Goal: Transaction & Acquisition: Purchase product/service

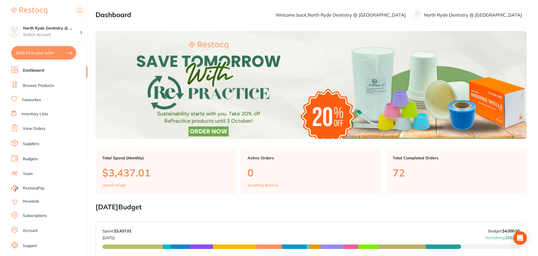
click at [29, 85] on link "Browse Products" at bounding box center [38, 86] width 31 height 6
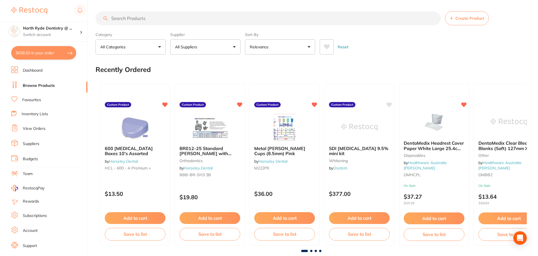
click at [138, 19] on input "search" at bounding box center [267, 18] width 345 height 14
type input "flowable"
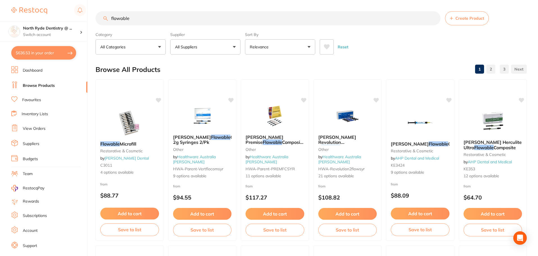
click at [197, 48] on p "All Suppliers" at bounding box center [187, 47] width 24 height 6
type input "dentavis"
click at [193, 97] on p "Dentavision" at bounding box center [202, 95] width 25 height 5
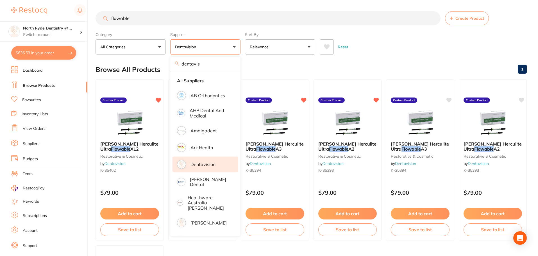
click at [271, 65] on div "Browse All Products 1" at bounding box center [310, 69] width 431 height 19
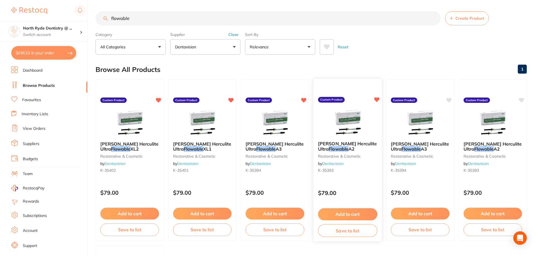
click at [359, 213] on button "Add to cart" at bounding box center [347, 214] width 59 height 12
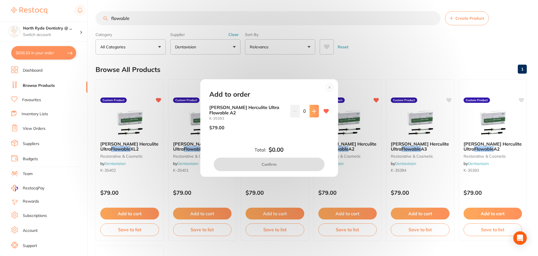
click at [314, 113] on icon at bounding box center [314, 111] width 4 height 4
type input "2"
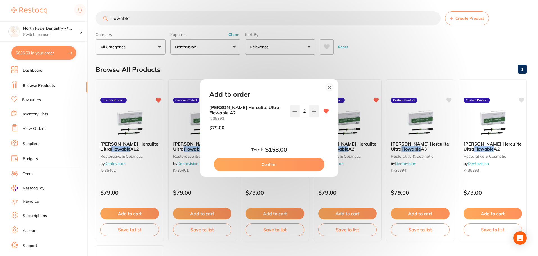
click at [288, 162] on button "Confirm" at bounding box center [269, 164] width 111 height 13
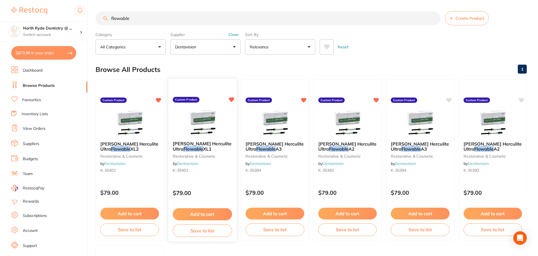
click at [209, 215] on button "Add to cart" at bounding box center [201, 214] width 59 height 12
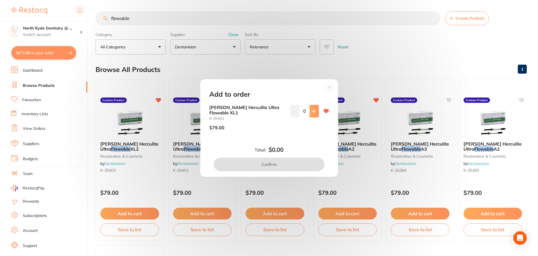
click at [309, 112] on button at bounding box center [313, 111] width 9 height 12
type input "1"
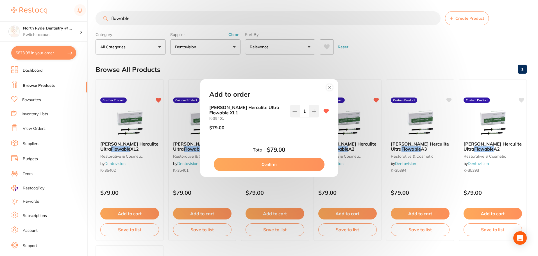
click at [276, 161] on button "Confirm" at bounding box center [269, 164] width 111 height 13
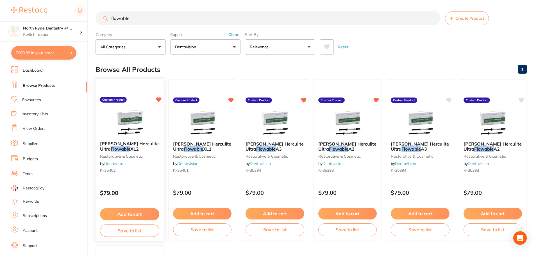
click at [118, 215] on button "Add to cart" at bounding box center [129, 214] width 59 height 12
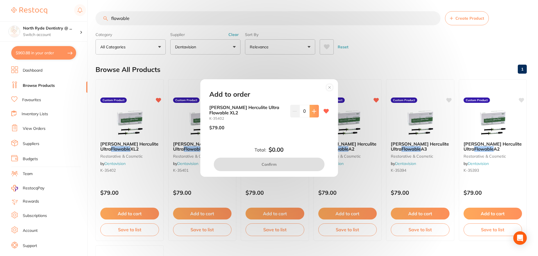
click at [312, 113] on icon at bounding box center [314, 111] width 4 height 4
type input "1"
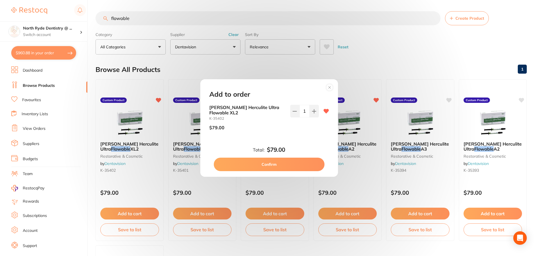
click at [278, 159] on button "Confirm" at bounding box center [269, 164] width 111 height 13
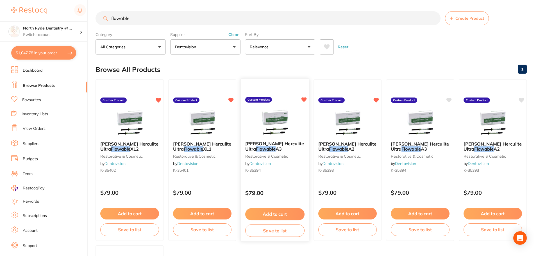
click at [277, 214] on button "Add to cart" at bounding box center [274, 214] width 59 height 12
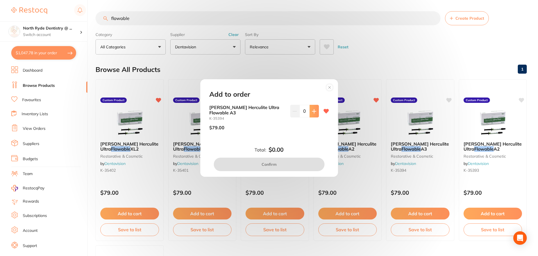
click at [316, 113] on button at bounding box center [313, 111] width 9 height 12
type input "1"
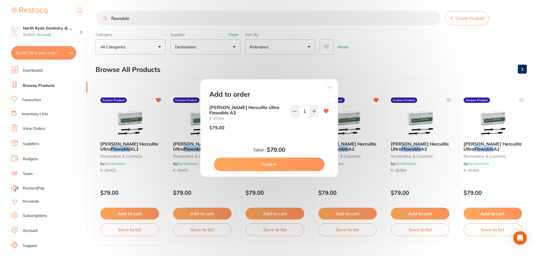
click at [288, 164] on button "Confirm" at bounding box center [269, 164] width 111 height 13
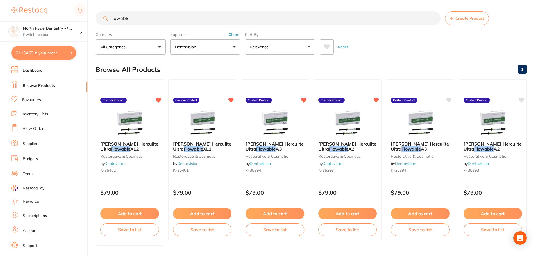
drag, startPoint x: 134, startPoint y: 20, endPoint x: 103, endPoint y: 19, distance: 30.9
click at [103, 19] on input "flowable" at bounding box center [267, 18] width 345 height 14
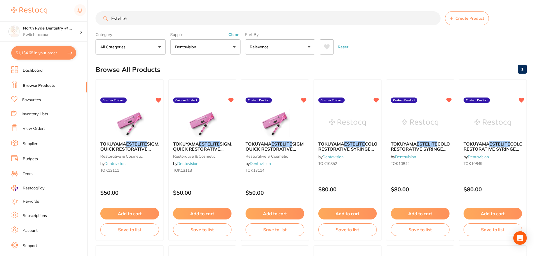
click at [134, 22] on input "Estelite" at bounding box center [267, 18] width 345 height 14
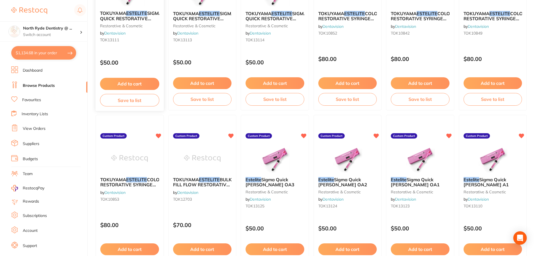
scroll to position [140, 0]
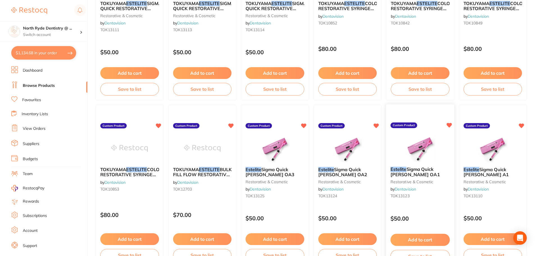
type input "Estelite 0A1"
click at [417, 236] on button "Add to cart" at bounding box center [419, 240] width 59 height 12
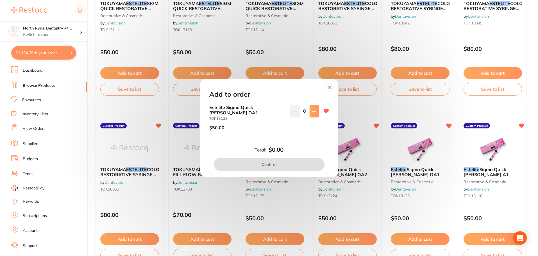
click at [312, 113] on icon at bounding box center [314, 111] width 4 height 4
type input "1"
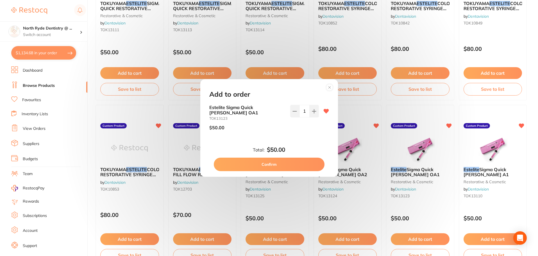
click at [284, 162] on button "Confirm" at bounding box center [269, 164] width 111 height 13
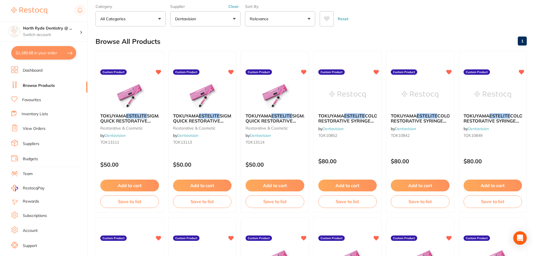
scroll to position [0, 0]
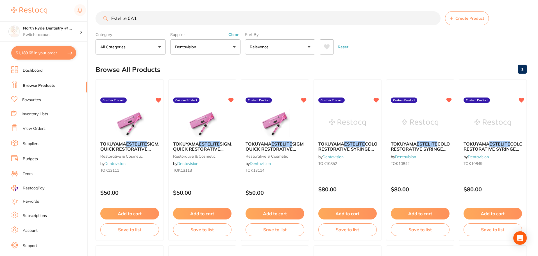
drag, startPoint x: 138, startPoint y: 20, endPoint x: 85, endPoint y: 19, distance: 53.4
click at [85, 19] on div "$1,189.68 North Ryde Dentistry @ ... Switch account [GEOGRAPHIC_DATA] Dentistry…" at bounding box center [269, 128] width 538 height 256
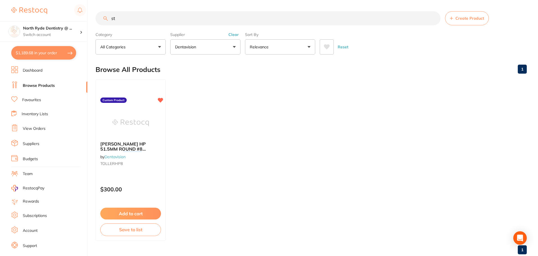
type input "s"
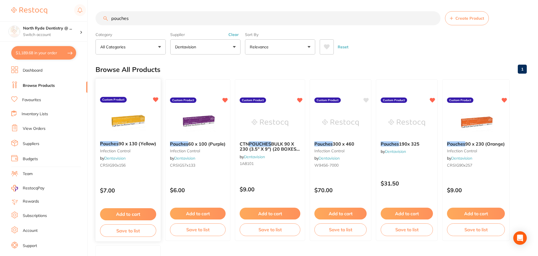
type input "pouches"
click at [122, 215] on button "Add to cart" at bounding box center [128, 214] width 56 height 12
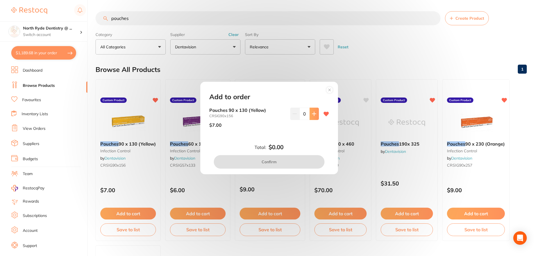
click at [312, 114] on icon at bounding box center [314, 113] width 4 height 4
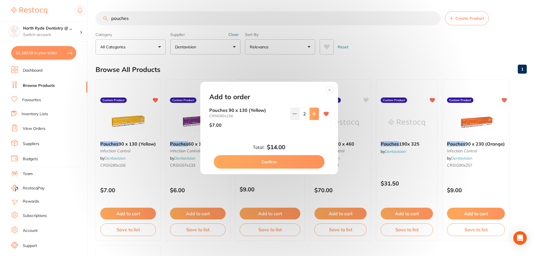
click at [312, 114] on icon at bounding box center [314, 113] width 4 height 4
type input "5"
click at [285, 159] on button "Confirm" at bounding box center [269, 161] width 111 height 13
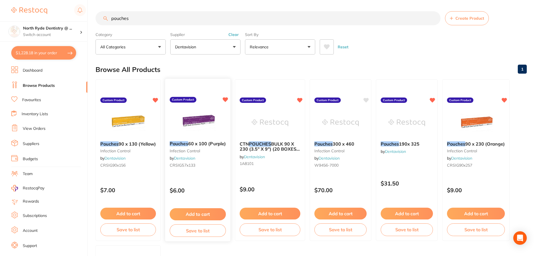
click at [204, 215] on button "Add to cart" at bounding box center [198, 214] width 56 height 12
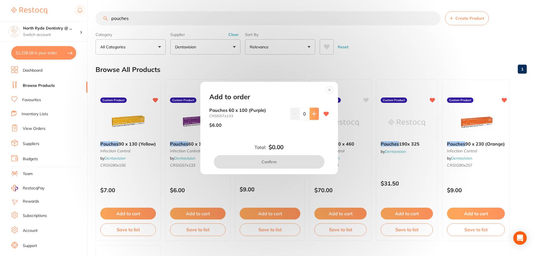
click at [312, 113] on icon at bounding box center [314, 114] width 4 height 4
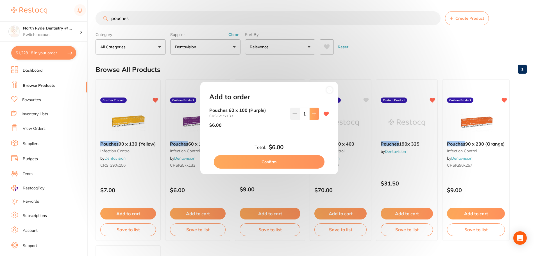
click at [312, 113] on icon at bounding box center [314, 114] width 4 height 4
type input "2"
click at [292, 163] on button "Confirm" at bounding box center [269, 161] width 111 height 13
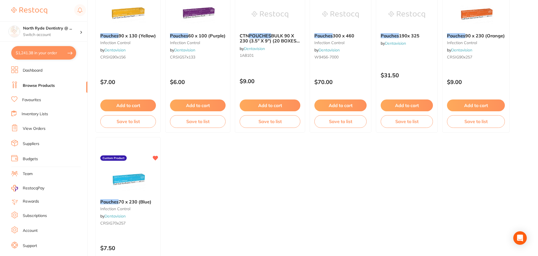
scroll to position [140, 0]
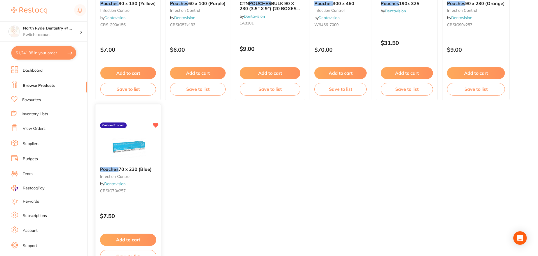
click at [126, 236] on button "Add to cart" at bounding box center [128, 240] width 56 height 12
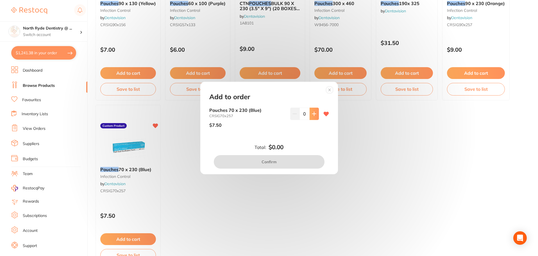
click at [312, 111] on icon at bounding box center [314, 113] width 4 height 4
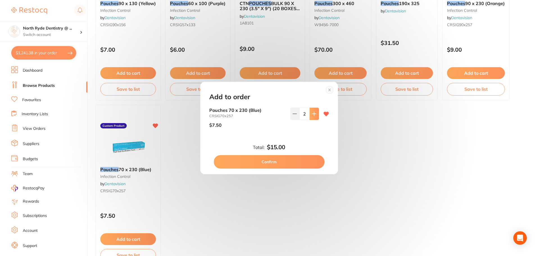
click at [312, 111] on icon at bounding box center [314, 113] width 4 height 4
type input "5"
click at [285, 165] on button "Confirm" at bounding box center [269, 161] width 111 height 13
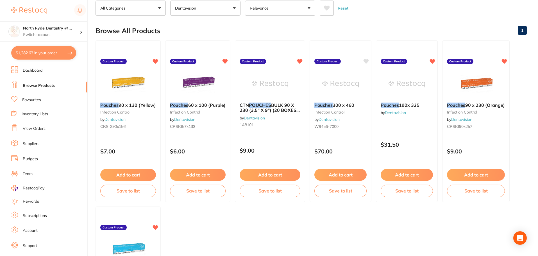
scroll to position [0, 0]
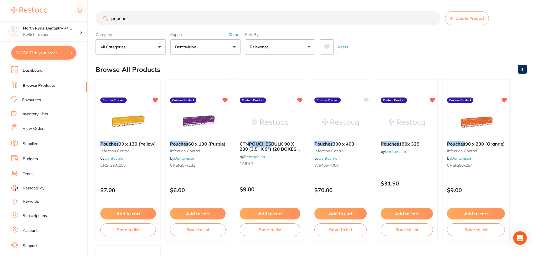
drag, startPoint x: 153, startPoint y: 17, endPoint x: 56, endPoint y: 16, distance: 97.4
click at [56, 16] on div "$1,282.63 North Ryde Dentistry @ ... Switch account [GEOGRAPHIC_DATA] Dentistry…" at bounding box center [269, 128] width 538 height 256
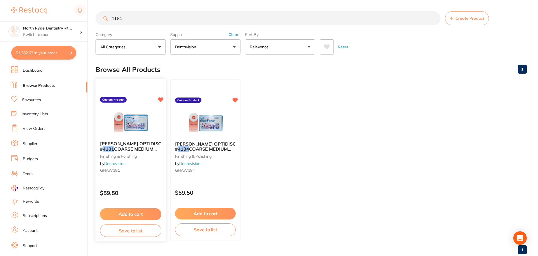
type input "4181"
click at [133, 211] on button "Add to cart" at bounding box center [130, 214] width 61 height 12
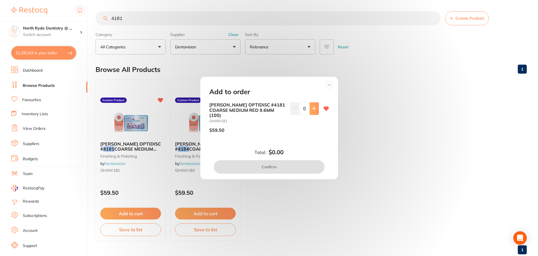
click at [309, 110] on button at bounding box center [313, 108] width 9 height 12
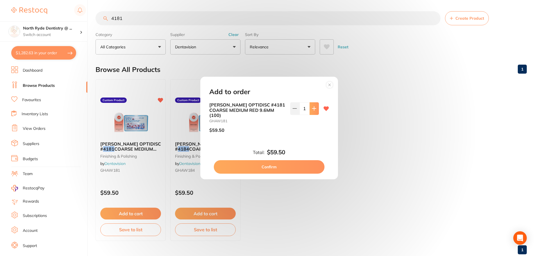
click at [309, 110] on button at bounding box center [313, 108] width 9 height 12
type input "2"
click at [273, 164] on button "Confirm" at bounding box center [269, 166] width 111 height 13
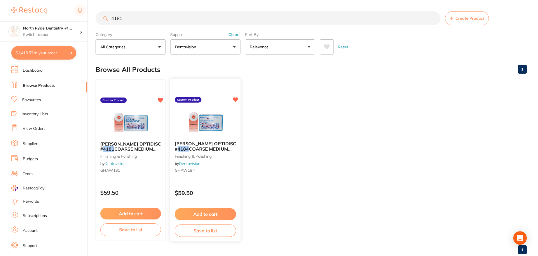
click at [216, 211] on button "Add to cart" at bounding box center [205, 214] width 61 height 12
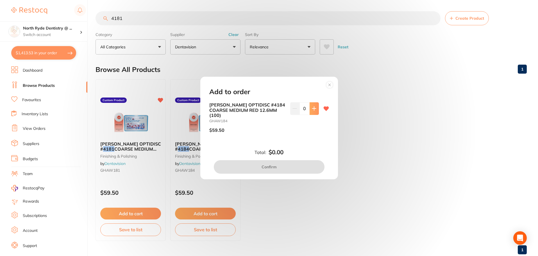
click at [313, 110] on icon at bounding box center [314, 109] width 4 height 4
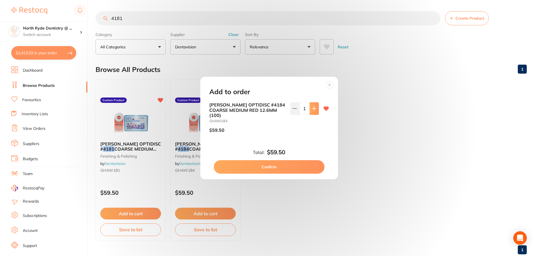
click at [313, 110] on icon at bounding box center [314, 109] width 4 height 4
type input "2"
click at [290, 164] on button "Confirm" at bounding box center [269, 166] width 111 height 13
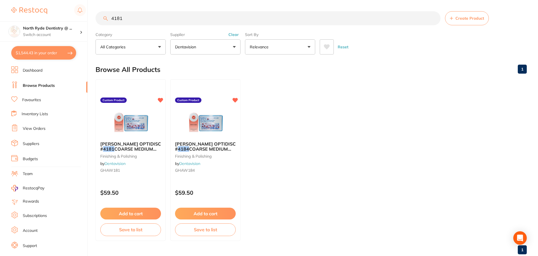
click at [234, 35] on button "Clear" at bounding box center [234, 34] width 14 height 5
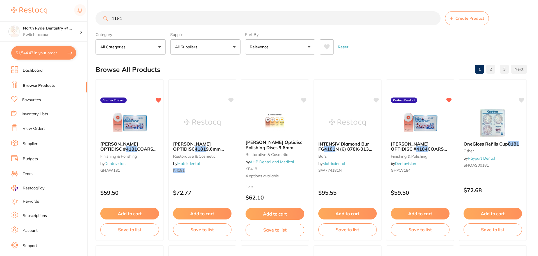
drag, startPoint x: 110, startPoint y: 17, endPoint x: 93, endPoint y: 18, distance: 16.6
click at [93, 18] on div "$1,544.43 North Ryde Dentistry @ ... Switch account [GEOGRAPHIC_DATA] Dentistry…" at bounding box center [269, 128] width 538 height 256
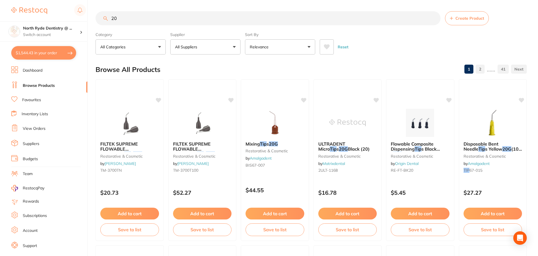
type input "2"
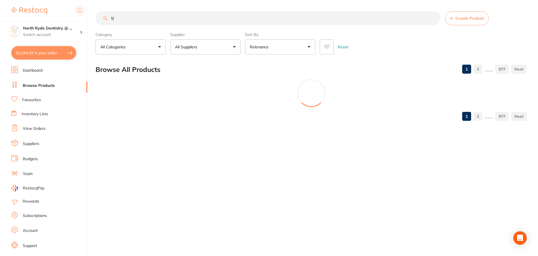
type input "t"
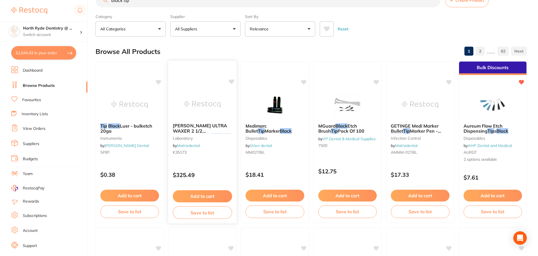
scroll to position [28, 0]
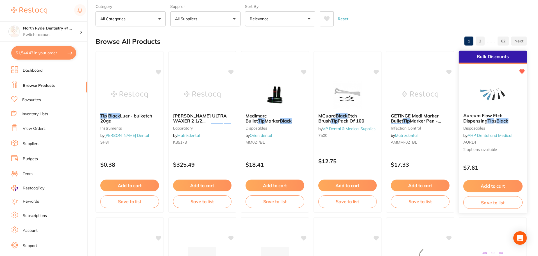
type input "black tip"
click at [496, 94] on img at bounding box center [492, 94] width 37 height 28
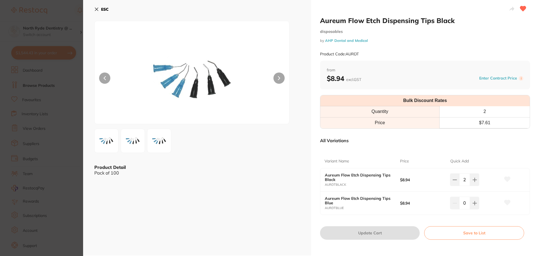
click at [421, 180] on b "$8.94" at bounding box center [422, 179] width 45 height 4
click at [346, 179] on b "Aureum Flow Etch Dispensing Tips Black" at bounding box center [359, 177] width 68 height 9
click at [473, 179] on icon at bounding box center [475, 180] width 4 height 4
type input "3"
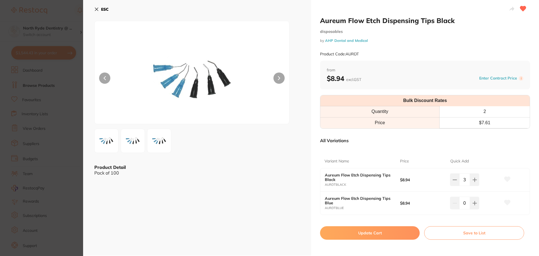
click at [387, 235] on button "Update Cart" at bounding box center [370, 232] width 100 height 13
type input "3"
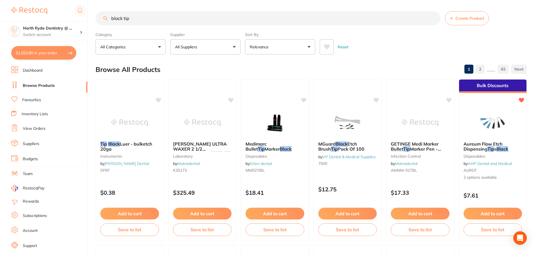
drag, startPoint x: 146, startPoint y: 20, endPoint x: 88, endPoint y: 11, distance: 58.9
click at [88, 11] on div "$1,552.80 North Ryde Dentistry @ ... Switch account North Ryde Dentistry @ [GEO…" at bounding box center [269, 128] width 538 height 256
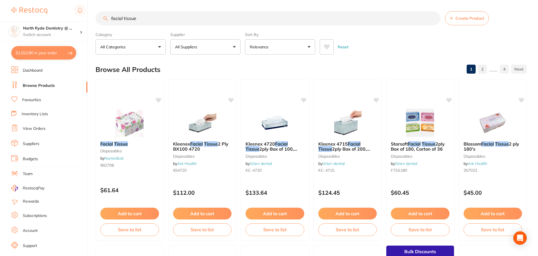
type input "facial tissue"
click at [191, 44] on p "All Suppliers" at bounding box center [187, 47] width 24 height 6
type input "ah"
click at [191, 101] on p "AHP Dental and Medical" at bounding box center [210, 96] width 41 height 10
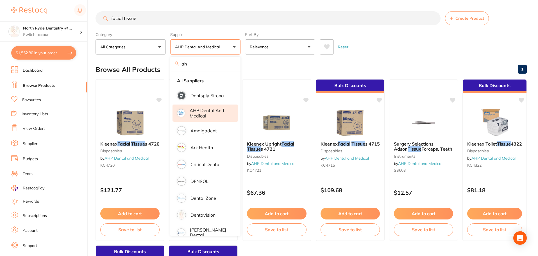
click at [263, 69] on div "Browse All Products 1" at bounding box center [310, 69] width 431 height 19
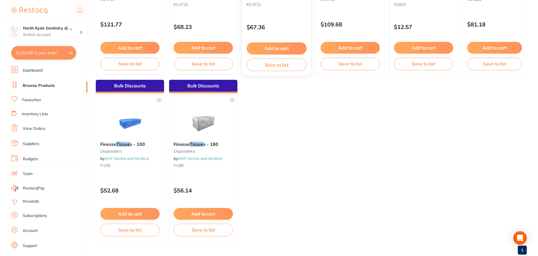
scroll to position [168, 0]
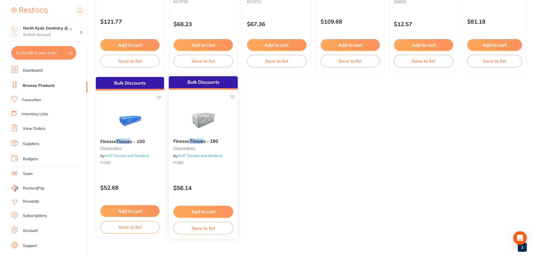
click at [209, 211] on button "Add to cart" at bounding box center [203, 212] width 60 height 12
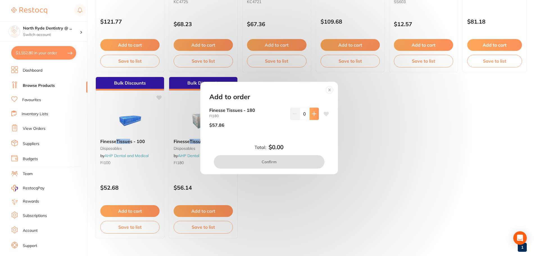
click at [316, 113] on button at bounding box center [313, 114] width 9 height 12
type input "1"
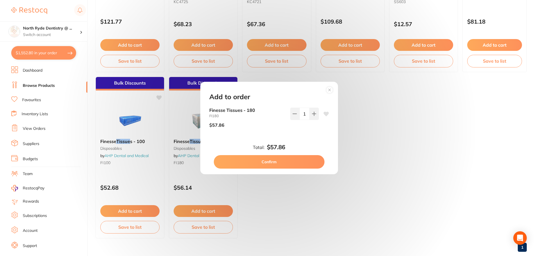
click at [271, 164] on button "Confirm" at bounding box center [269, 161] width 111 height 13
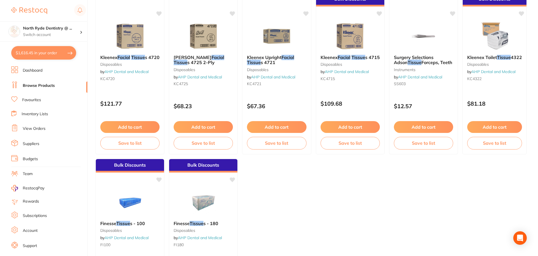
scroll to position [0, 0]
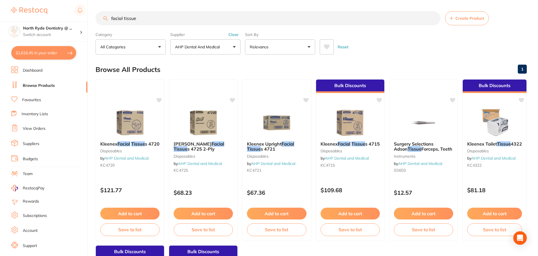
drag, startPoint x: 143, startPoint y: 17, endPoint x: 60, endPoint y: 17, distance: 82.8
click at [60, 17] on div "$1,616.45 North Ryde Dentistry @ ... Switch account [GEOGRAPHIC_DATA] Dentistry…" at bounding box center [269, 128] width 538 height 256
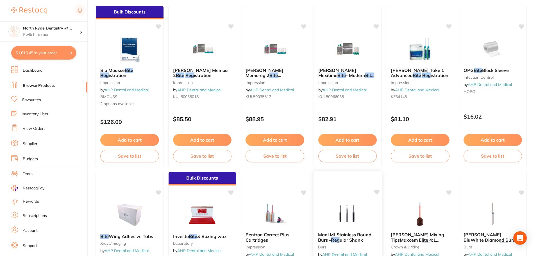
scroll to position [28, 0]
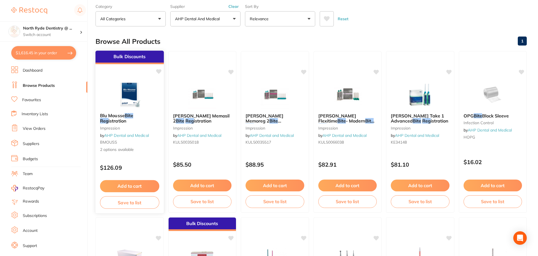
type input "bite reg"
click at [131, 184] on button "Add to cart" at bounding box center [129, 186] width 59 height 12
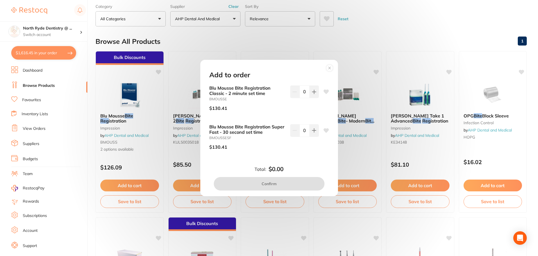
click at [327, 69] on circle at bounding box center [329, 68] width 6 height 6
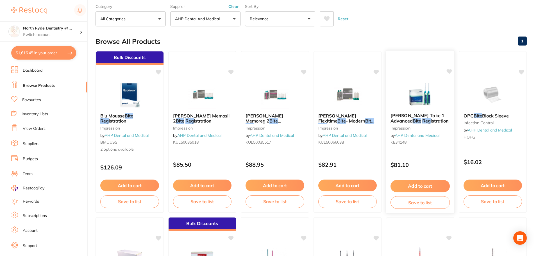
click at [421, 123] on b "[PERSON_NAME] Take 1 Advanced Bite Reg istration" at bounding box center [419, 118] width 59 height 10
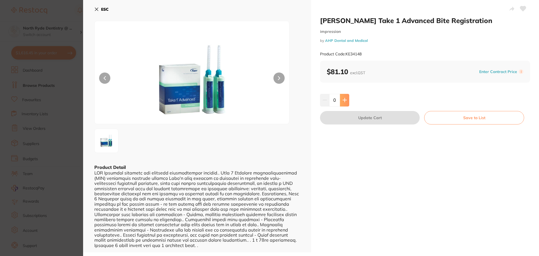
click at [345, 101] on icon at bounding box center [345, 100] width 4 height 4
type input "1"
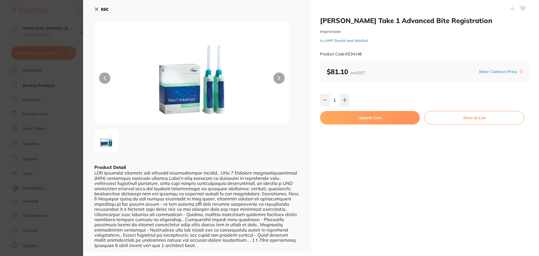
click at [95, 6] on button "ESC" at bounding box center [101, 9] width 14 height 10
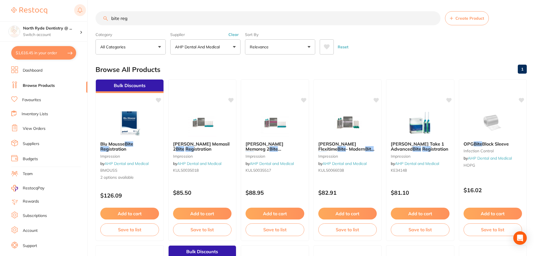
drag, startPoint x: 143, startPoint y: 21, endPoint x: 84, endPoint y: 12, distance: 60.2
click at [84, 12] on div "$1,616.45 North Ryde Dentistry @ ... Switch account [GEOGRAPHIC_DATA] Dentistry…" at bounding box center [269, 128] width 538 height 256
type input "cups"
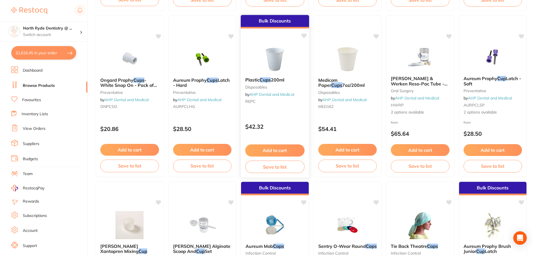
scroll to position [281, 0]
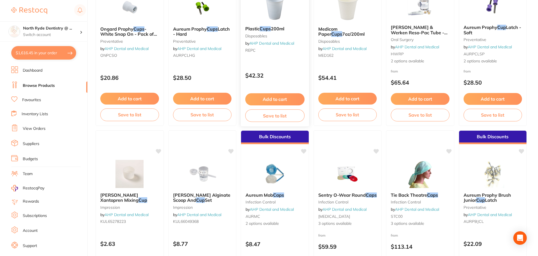
click at [261, 100] on button "Add to cart" at bounding box center [274, 99] width 59 height 12
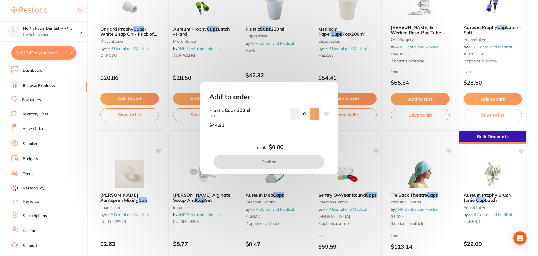
click at [312, 113] on icon at bounding box center [314, 113] width 4 height 4
type input "1"
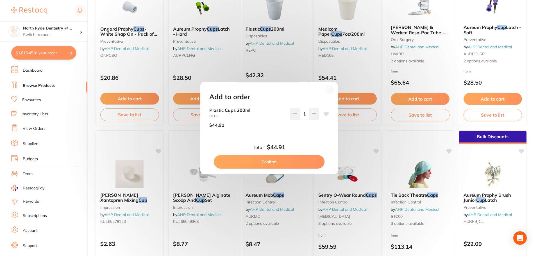
click at [282, 163] on button "Confirm" at bounding box center [269, 161] width 111 height 13
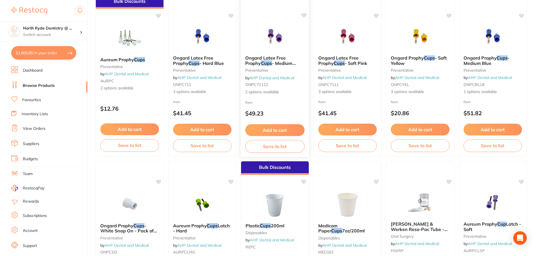
scroll to position [0, 0]
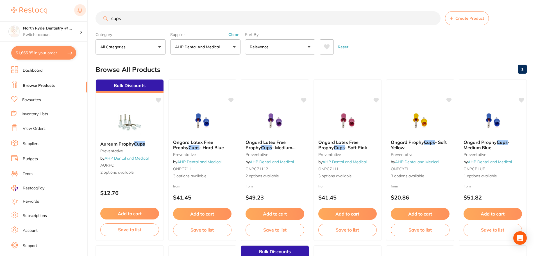
drag, startPoint x: 143, startPoint y: 21, endPoint x: 74, endPoint y: 12, distance: 69.6
click at [74, 12] on div "$1,665.85 North Ryde Dentistry @ ... Switch account North Ryde Dentistry @ [GEO…" at bounding box center [269, 128] width 538 height 256
type input "r"
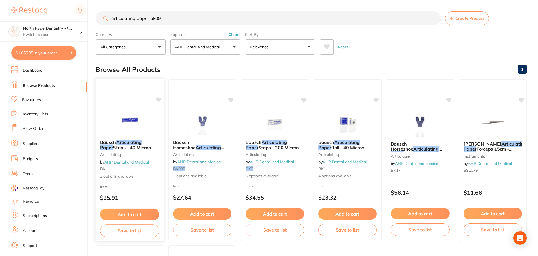
type input "articulating paper bk09"
click at [127, 213] on button "Add to cart" at bounding box center [129, 214] width 59 height 12
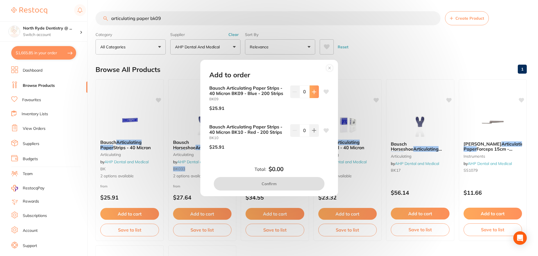
click at [315, 92] on button at bounding box center [313, 91] width 9 height 12
type input "1"
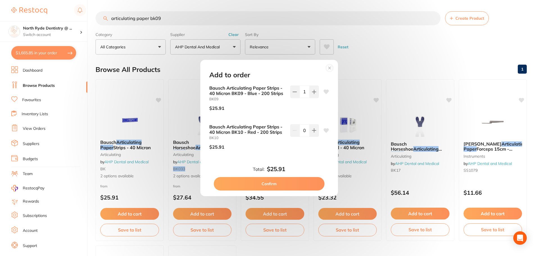
click at [274, 183] on button "Confirm" at bounding box center [269, 183] width 111 height 13
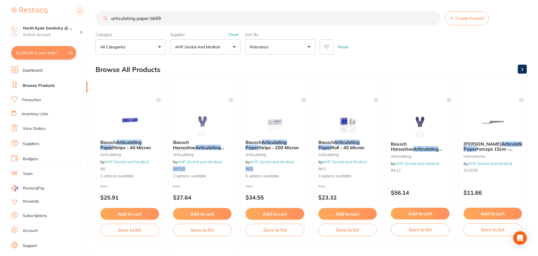
click at [237, 34] on button "Clear" at bounding box center [234, 34] width 14 height 5
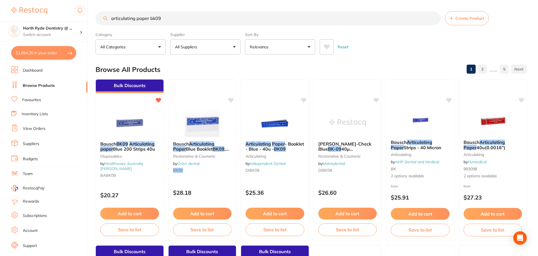
drag, startPoint x: 108, startPoint y: 22, endPoint x: 67, endPoint y: 20, distance: 41.0
click at [67, 20] on div "$1,694.35 North Ryde Dentistry @ ... Switch account North Ryde Dentistry @ [GEO…" at bounding box center [269, 128] width 538 height 256
click at [207, 48] on button "All Suppliers" at bounding box center [205, 46] width 70 height 15
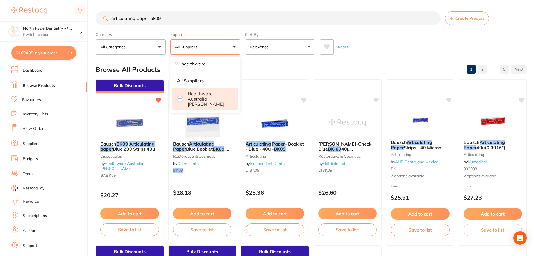
type input "healthware"
click at [208, 95] on p "Healthware Australia [PERSON_NAME]" at bounding box center [209, 98] width 43 height 15
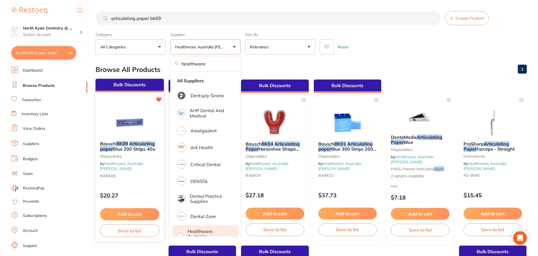
click at [118, 212] on button "Add to cart" at bounding box center [129, 214] width 59 height 12
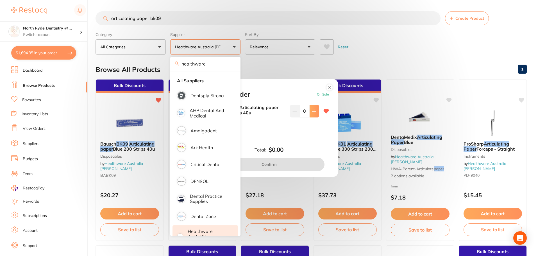
click at [314, 111] on icon at bounding box center [314, 111] width 4 height 4
type input "1"
click at [300, 167] on button "Confirm" at bounding box center [269, 164] width 111 height 13
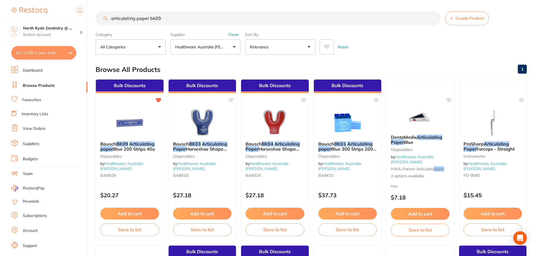
drag, startPoint x: 181, startPoint y: 16, endPoint x: 86, endPoint y: 15, distance: 94.6
click at [86, 15] on div "$1,717.85 North Ryde Dentistry @ ... Switch account [GEOGRAPHIC_DATA] Dentistry…" at bounding box center [269, 128] width 538 height 256
type input "black tips"
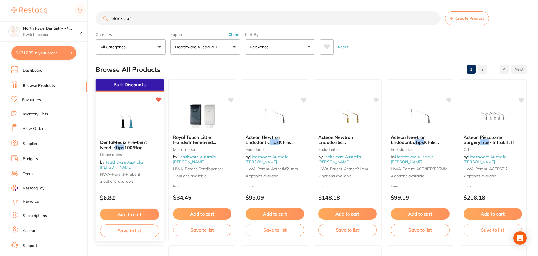
click at [126, 211] on button "Add to cart" at bounding box center [129, 214] width 59 height 12
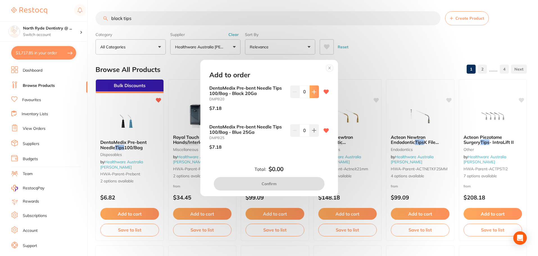
click at [314, 92] on icon at bounding box center [314, 92] width 4 height 4
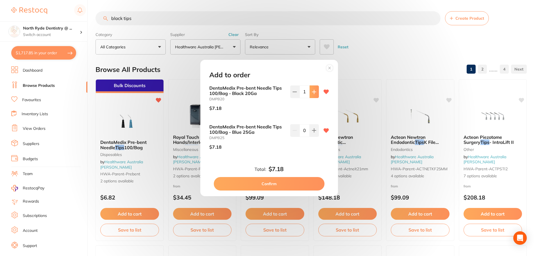
click at [314, 92] on icon at bounding box center [314, 92] width 4 height 4
type input "2"
click at [265, 186] on button "Confirm" at bounding box center [269, 183] width 111 height 13
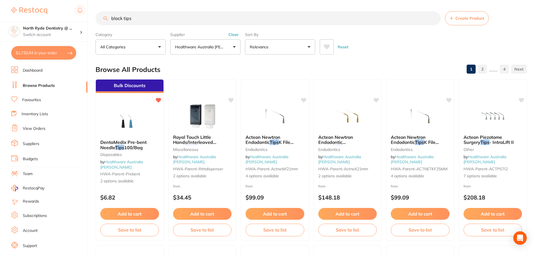
drag, startPoint x: 141, startPoint y: 20, endPoint x: 101, endPoint y: 19, distance: 40.2
click at [101, 19] on input "black tips" at bounding box center [267, 18] width 345 height 14
type input "cups"
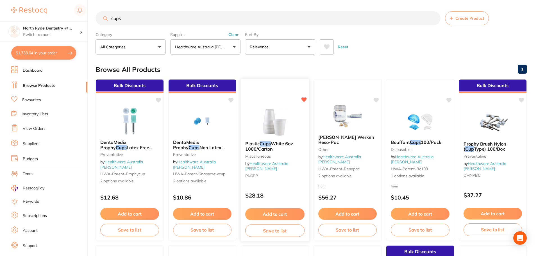
click at [280, 214] on button "Add to cart" at bounding box center [274, 214] width 59 height 12
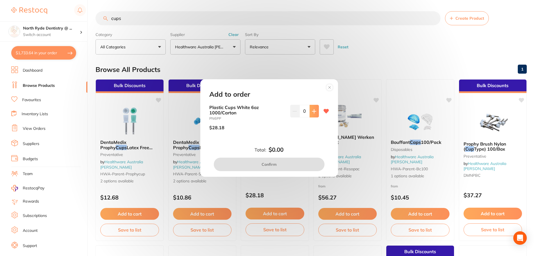
click at [315, 111] on button at bounding box center [313, 111] width 9 height 12
type input "1"
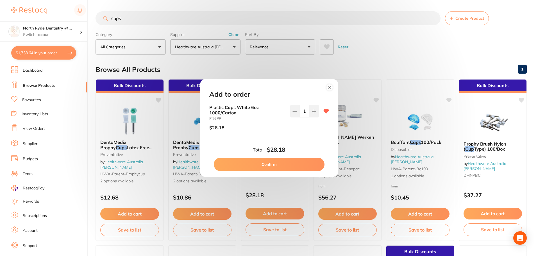
click at [295, 165] on button "Confirm" at bounding box center [269, 164] width 111 height 13
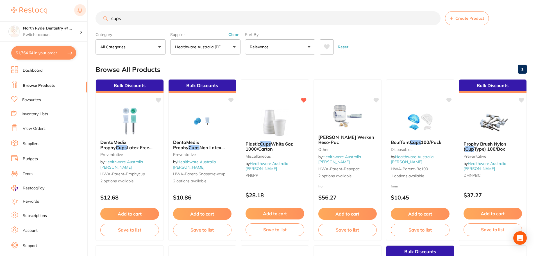
drag, startPoint x: 132, startPoint y: 20, endPoint x: 83, endPoint y: 14, distance: 49.6
click at [83, 14] on div "$1,764.64 North Ryde Dentistry @ ... Switch account [GEOGRAPHIC_DATA] Dentistry…" at bounding box center [269, 128] width 538 height 256
type input "bite reg"
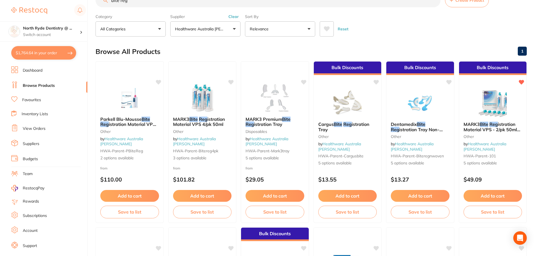
scroll to position [28, 0]
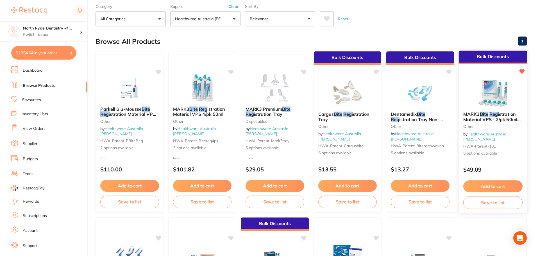
click at [502, 183] on button "Add to cart" at bounding box center [492, 186] width 59 height 12
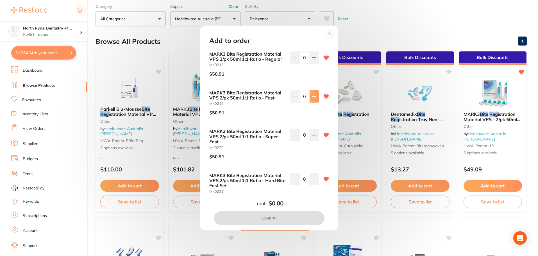
click at [315, 97] on button at bounding box center [313, 96] width 9 height 12
type input "1"
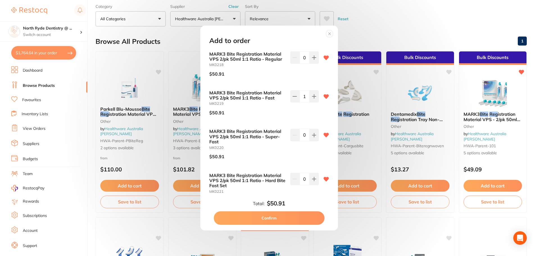
click at [295, 215] on button "Confirm" at bounding box center [269, 217] width 111 height 13
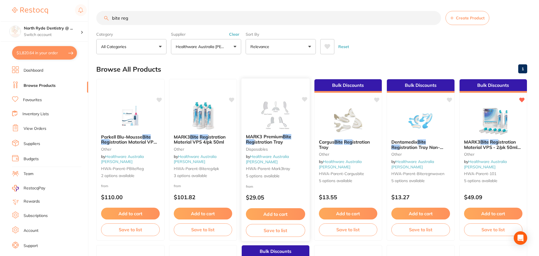
scroll to position [0, 0]
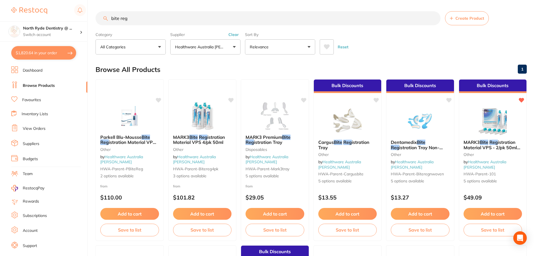
drag, startPoint x: 155, startPoint y: 14, endPoint x: 51, endPoint y: 3, distance: 104.8
click at [51, 3] on div "$1,820.64 North Ryde Dentistry @ ... Switch account North Ryde Dentistry @ [GEO…" at bounding box center [269, 128] width 538 height 256
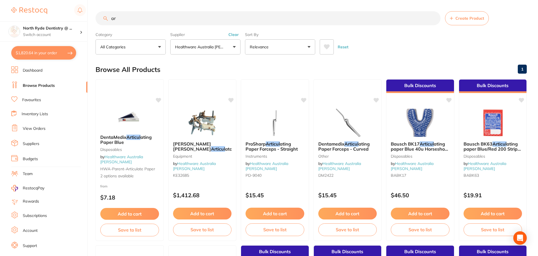
type input "a"
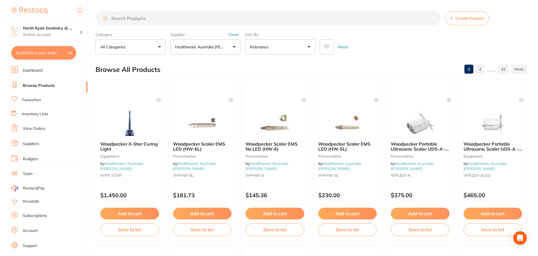
drag, startPoint x: 46, startPoint y: 52, endPoint x: 42, endPoint y: 50, distance: 4.6
click at [43, 51] on button "$1,820.64 in your order" at bounding box center [43, 52] width 65 height 13
checkbox input "true"
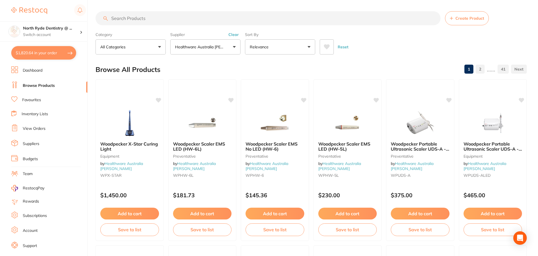
checkbox input "true"
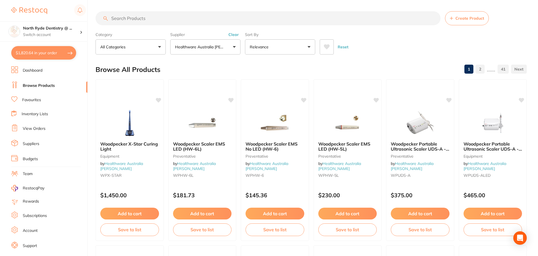
checkbox input "true"
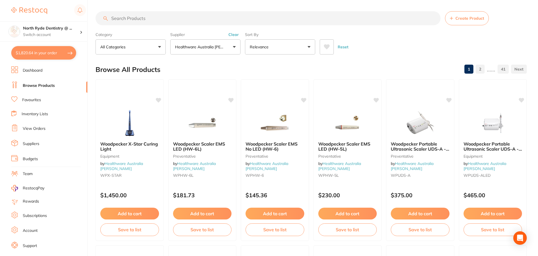
checkbox input "true"
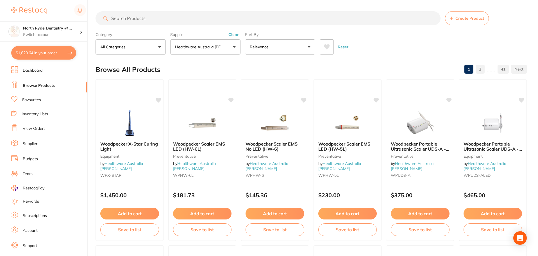
checkbox input "true"
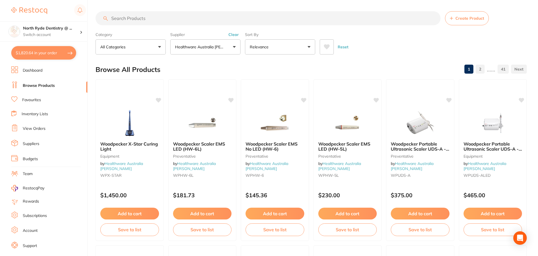
checkbox input "true"
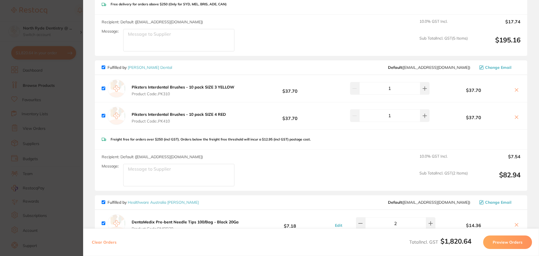
scroll to position [225, 0]
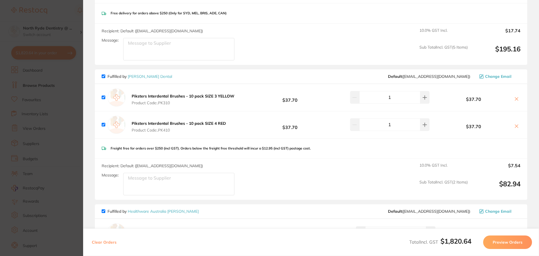
click at [516, 101] on icon at bounding box center [516, 99] width 4 height 4
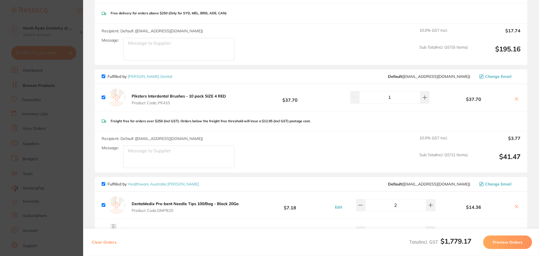
click at [515, 100] on icon at bounding box center [516, 99] width 4 height 4
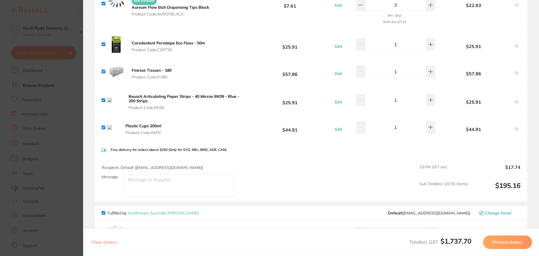
scroll to position [84, 0]
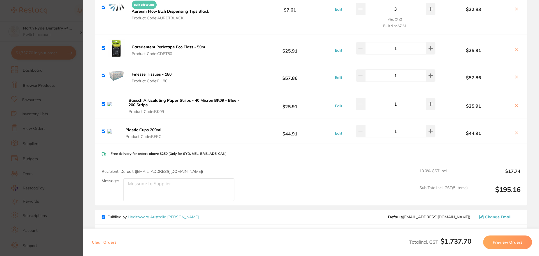
click at [518, 133] on button at bounding box center [517, 133] width 8 height 6
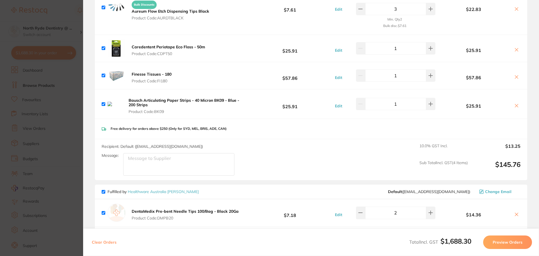
click at [516, 106] on icon at bounding box center [516, 105] width 4 height 4
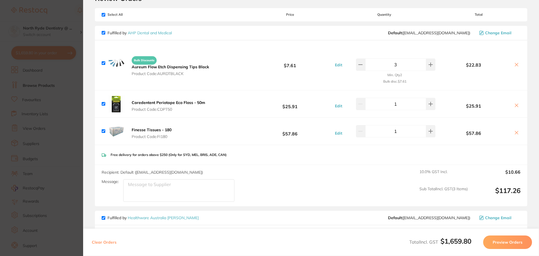
scroll to position [28, 0]
click at [515, 67] on icon at bounding box center [516, 65] width 4 height 4
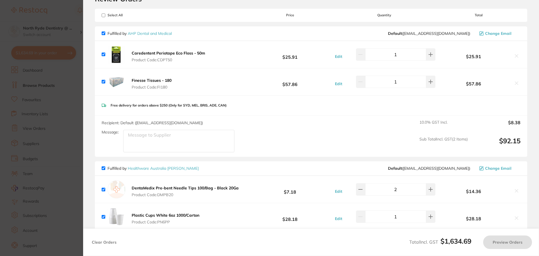
scroll to position [0, 0]
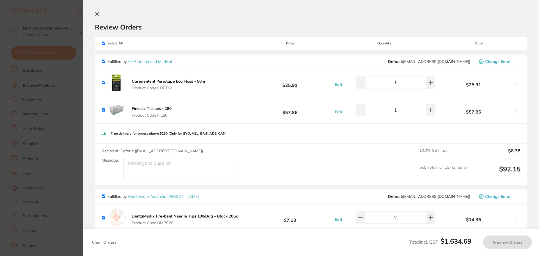
checkbox input "true"
click at [97, 15] on icon at bounding box center [97, 14] width 4 height 4
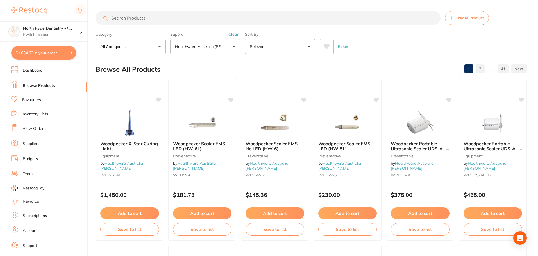
click at [135, 21] on input "search" at bounding box center [267, 18] width 345 height 14
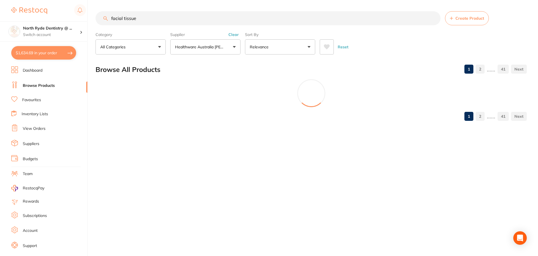
scroll to position [0, 0]
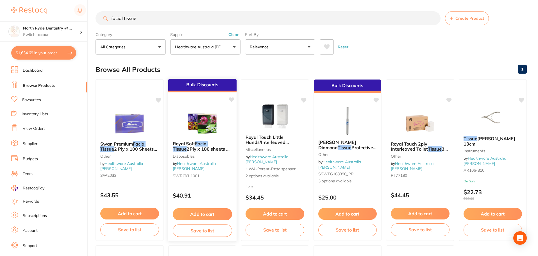
type input "facial tissue"
click at [203, 214] on button "Add to cart" at bounding box center [201, 214] width 59 height 12
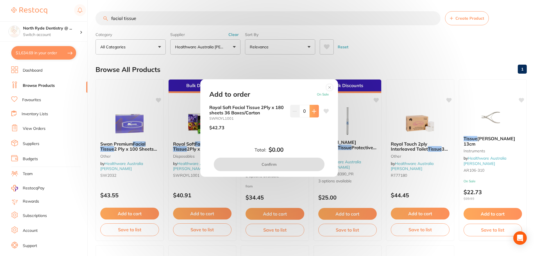
click at [313, 114] on button at bounding box center [313, 111] width 9 height 12
type input "1"
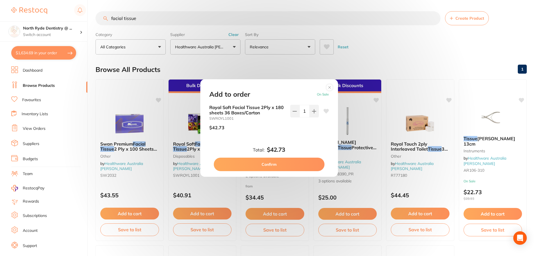
click at [282, 165] on button "Confirm" at bounding box center [269, 164] width 111 height 13
checkbox input "false"
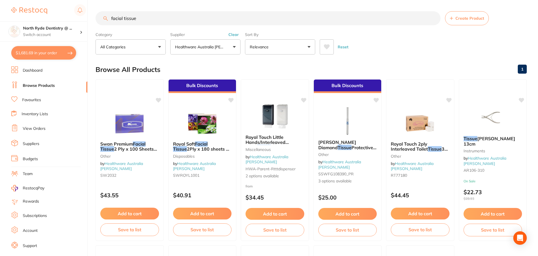
drag, startPoint x: 142, startPoint y: 22, endPoint x: 72, endPoint y: 15, distance: 70.2
click at [72, 15] on div "$1,681.69 North Ryde Dentistry @ ... Switch account North Ryde Dentistry @ [GEO…" at bounding box center [269, 128] width 538 height 256
type input "floss"
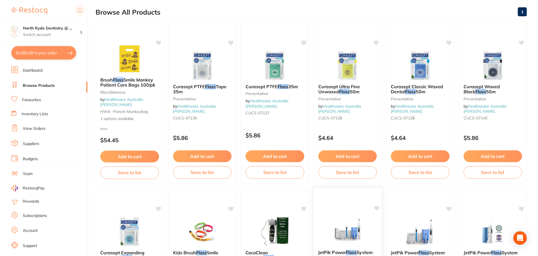
scroll to position [56, 0]
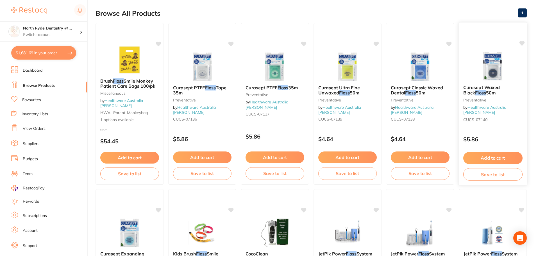
click at [491, 83] on div "Curasept Waxed Black Floss 50m Preventative by Healthware Australia [PERSON_NAM…" at bounding box center [492, 104] width 68 height 48
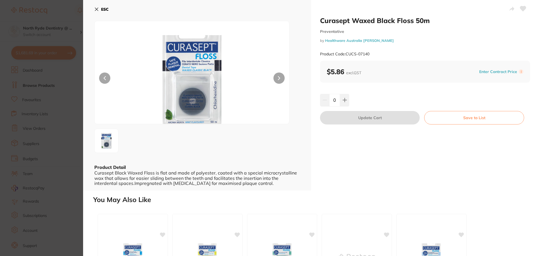
click at [95, 7] on icon at bounding box center [96, 9] width 4 height 4
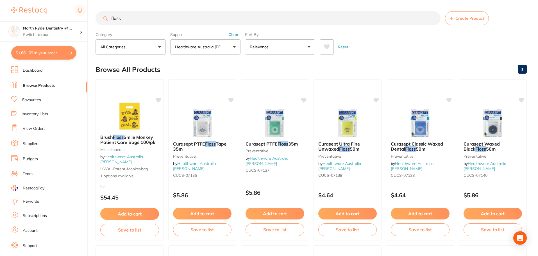
drag, startPoint x: 128, startPoint y: 21, endPoint x: 92, endPoint y: 19, distance: 36.9
click at [92, 19] on div "$1,681.69 North Ryde Dentistry @ ... Switch account North Ryde Dentistry @ [GEO…" at bounding box center [269, 128] width 538 height 256
click at [230, 36] on button "Clear" at bounding box center [234, 34] width 14 height 5
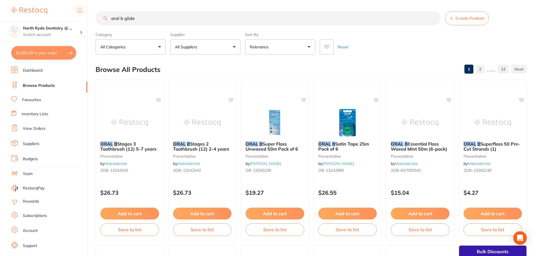
drag, startPoint x: 141, startPoint y: 20, endPoint x: 125, endPoint y: 19, distance: 16.1
click at [125, 19] on input "oral b glide" at bounding box center [267, 18] width 345 height 14
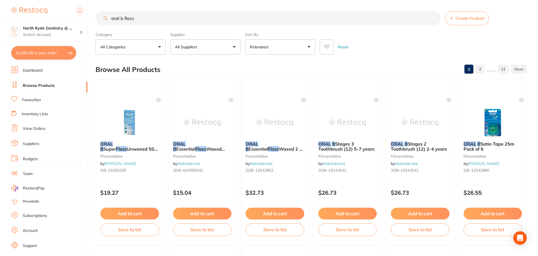
drag, startPoint x: 178, startPoint y: 21, endPoint x: 42, endPoint y: 14, distance: 136.3
click at [42, 14] on div "$1,681.69 North Ryde Dentistry @ ... Switch account North Ryde Dentistry @ [GEO…" at bounding box center [269, 128] width 538 height 256
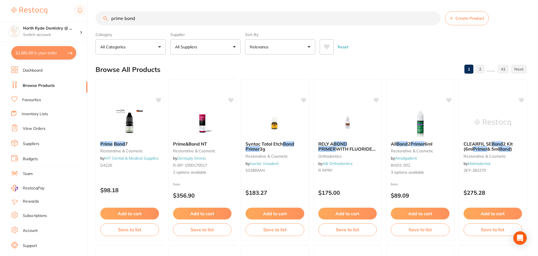
drag, startPoint x: 142, startPoint y: 19, endPoint x: 75, endPoint y: 20, distance: 67.1
click at [75, 20] on div "$1,681.69 North Ryde Dentistry @ ... Switch account North Ryde Dentistry @ [GEO…" at bounding box center [269, 128] width 538 height 256
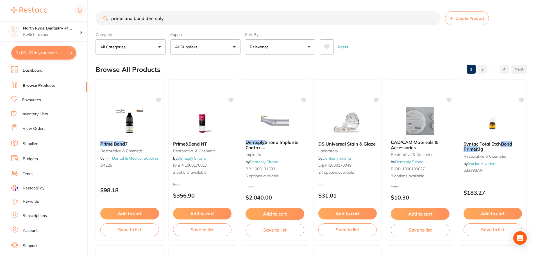
type input "prime and bond dentsply"
click at [191, 49] on p "All Suppliers" at bounding box center [187, 47] width 24 height 6
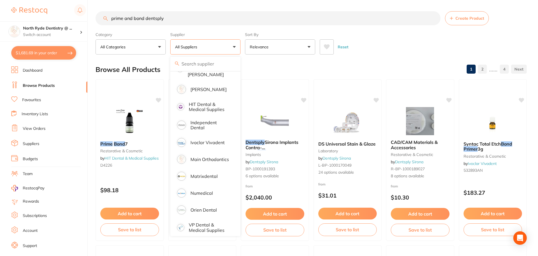
scroll to position [168, 0]
click at [435, 20] on input "prime and bond dentsply" at bounding box center [267, 18] width 345 height 14
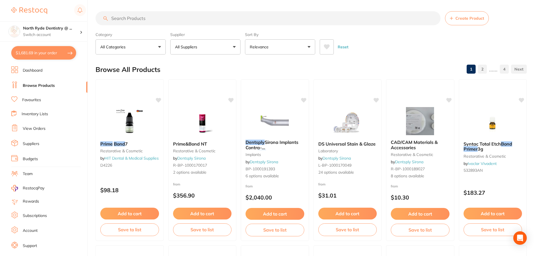
click at [196, 47] on p "All Suppliers" at bounding box center [187, 47] width 24 height 6
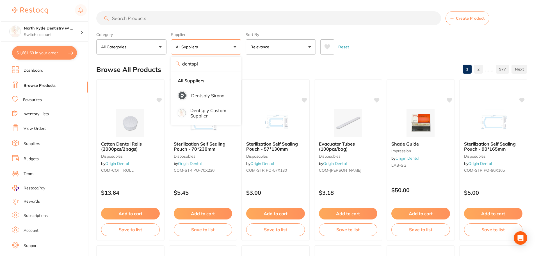
scroll to position [0, 0]
type input "dentspl"
click at [215, 99] on li "Dentsply Sirona" at bounding box center [205, 96] width 66 height 16
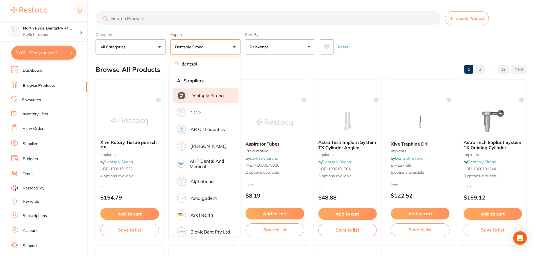
click at [140, 22] on input "search" at bounding box center [267, 18] width 345 height 14
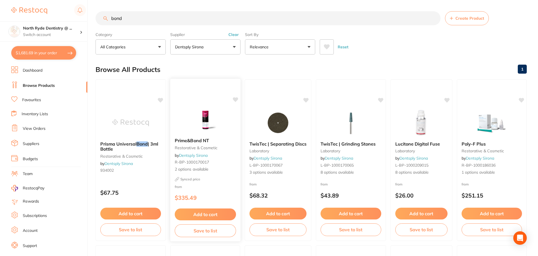
click at [215, 121] on img at bounding box center [205, 119] width 37 height 28
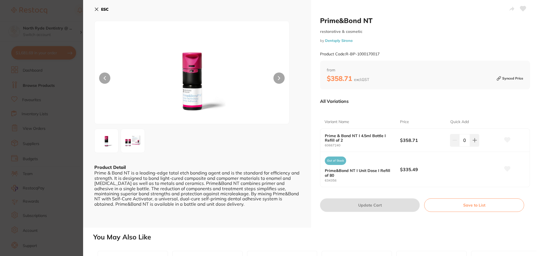
click at [96, 7] on icon at bounding box center [96, 9] width 4 height 4
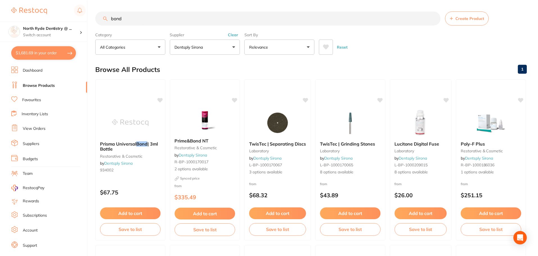
scroll to position [0, 0]
click at [143, 15] on input "bond" at bounding box center [267, 18] width 345 height 14
drag, startPoint x: 142, startPoint y: 19, endPoint x: 51, endPoint y: 4, distance: 93.1
click at [51, 4] on div "$1,681.69 North Ryde Dentistry @ ... Switch account North Ryde Dentistry @ [GEO…" at bounding box center [269, 128] width 538 height 256
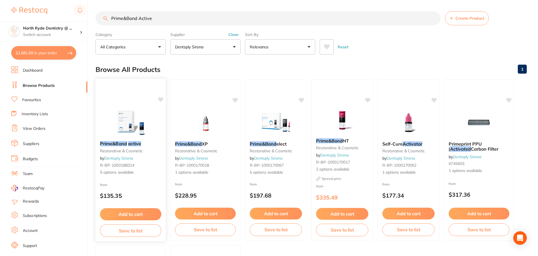
type input "Prime&Bond Active"
click at [133, 214] on button "Add to cart" at bounding box center [130, 214] width 61 height 12
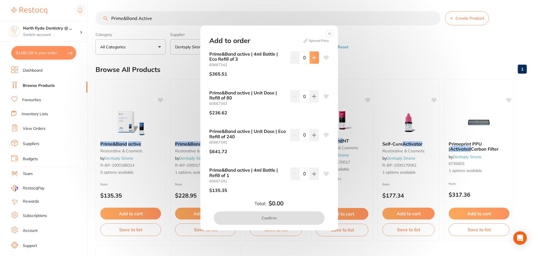
click at [313, 61] on button at bounding box center [313, 57] width 9 height 12
type input "1"
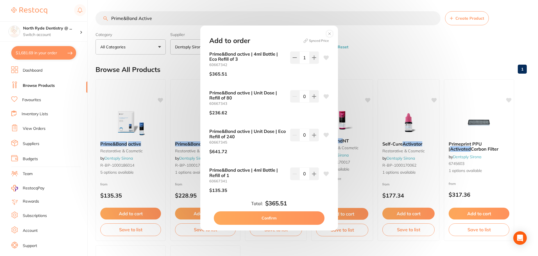
click at [263, 219] on button "Confirm" at bounding box center [269, 217] width 111 height 13
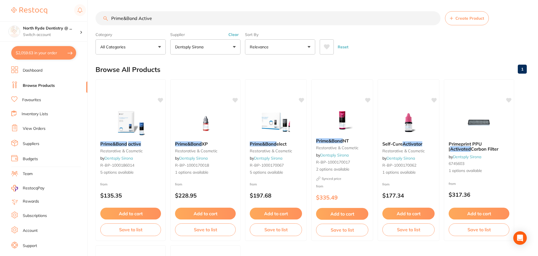
click at [41, 54] on button "$2,059.63 in your order" at bounding box center [43, 52] width 65 height 13
checkbox input "true"
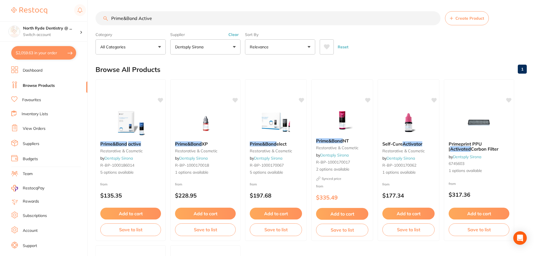
checkbox input "true"
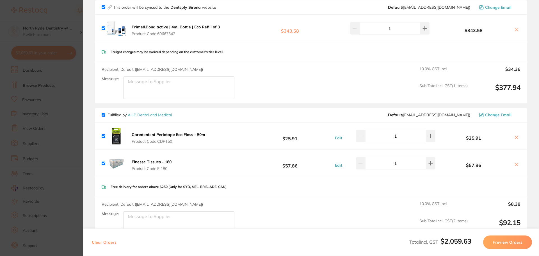
scroll to position [84, 0]
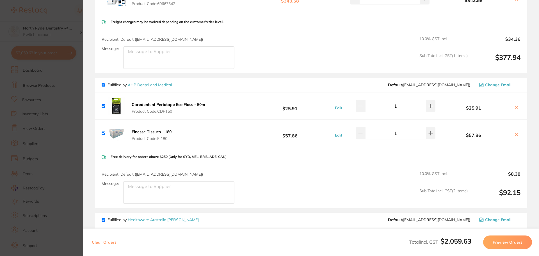
click at [514, 108] on icon at bounding box center [516, 107] width 4 height 4
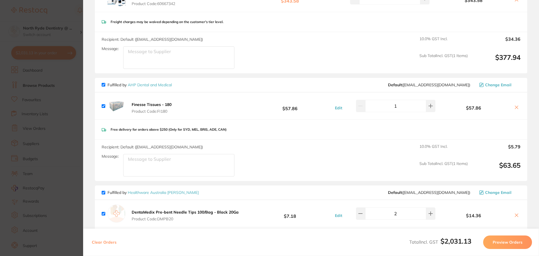
click at [515, 107] on icon at bounding box center [516, 107] width 3 height 3
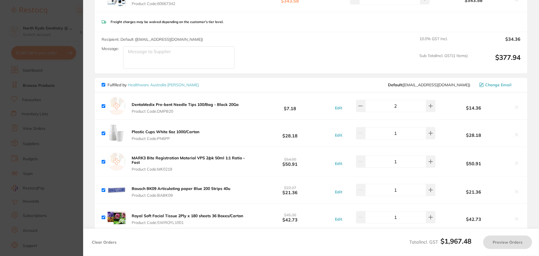
checkbox input "true"
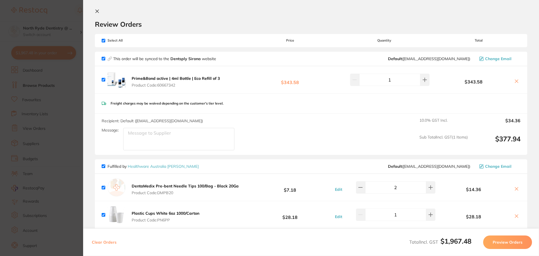
scroll to position [0, 0]
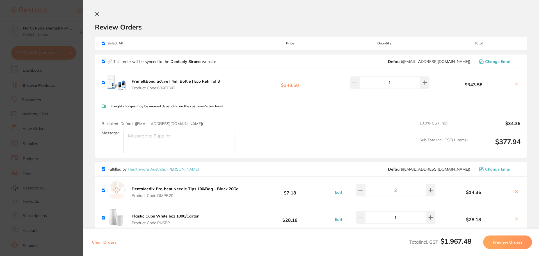
click at [159, 144] on textarea "Message:" at bounding box center [178, 142] width 111 height 22
drag, startPoint x: 213, startPoint y: 140, endPoint x: 97, endPoint y: 133, distance: 116.5
click at [97, 133] on div "Recipient: Default ( [EMAIL_ADDRESS][DOMAIN_NAME] ) Message: Surgery is CLOSED …" at bounding box center [311, 136] width 432 height 41
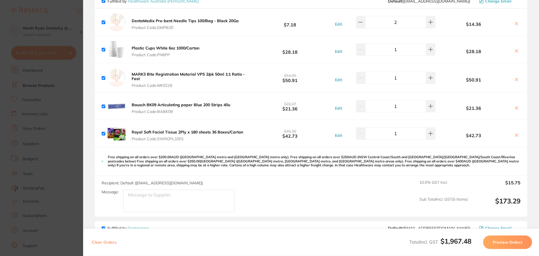
scroll to position [168, 0]
type textarea "Surgery is CLOSED on Wednesdays"
click at [138, 197] on textarea "Message:" at bounding box center [178, 200] width 111 height 22
paste textarea "Surgery is CLOSED on Wednesdays"
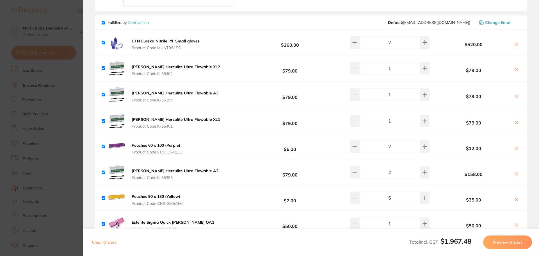
scroll to position [365, 0]
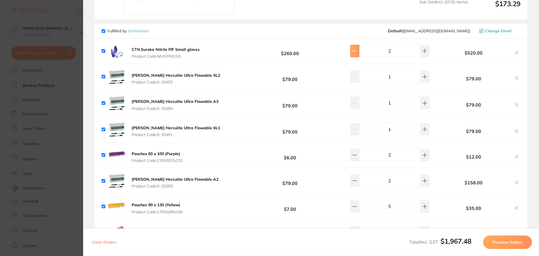
type textarea "Surgery is CLOSED on Wednesdays"
click at [357, 53] on icon at bounding box center [354, 51] width 4 height 4
type input "1"
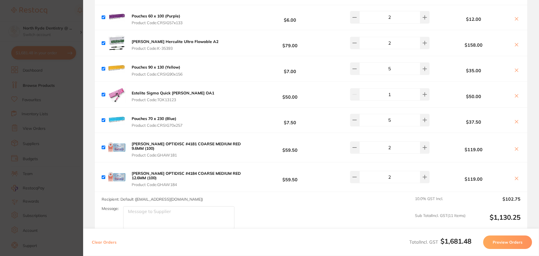
scroll to position [533, 0]
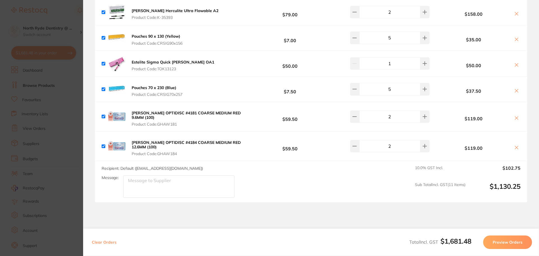
click at [144, 175] on textarea "Message:" at bounding box center [178, 186] width 111 height 22
paste textarea "Surgery is CLOSED on Wednesdays"
type textarea "Surgery is CLOSED on Wednesdays"
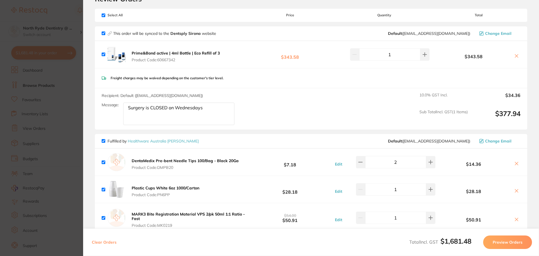
scroll to position [0, 0]
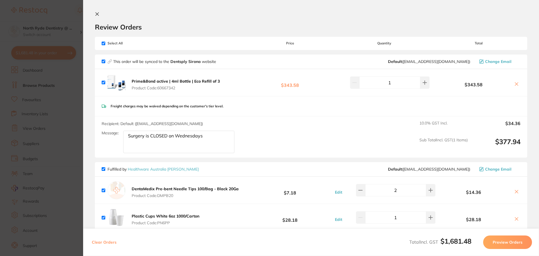
click at [97, 13] on icon at bounding box center [97, 14] width 4 height 4
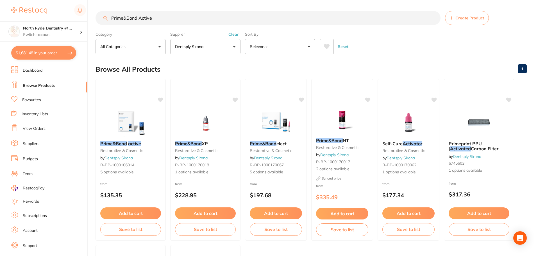
click at [471, 17] on span "Create Product" at bounding box center [469, 18] width 29 height 4
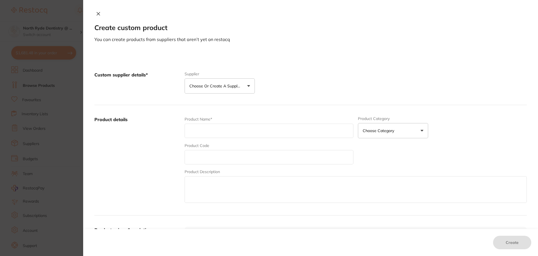
click at [215, 86] on p "Choose or create a supplier" at bounding box center [215, 86] width 53 height 6
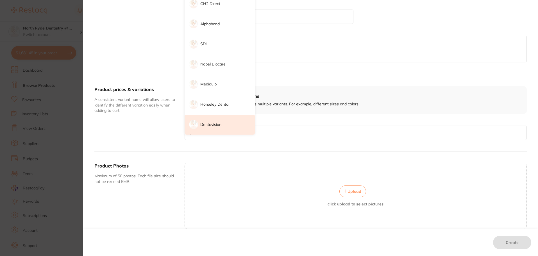
click at [216, 122] on p "Dentavision" at bounding box center [210, 125] width 21 height 6
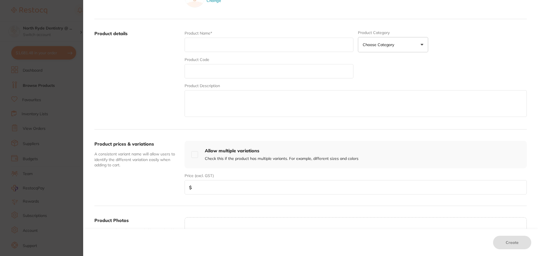
scroll to position [28, 0]
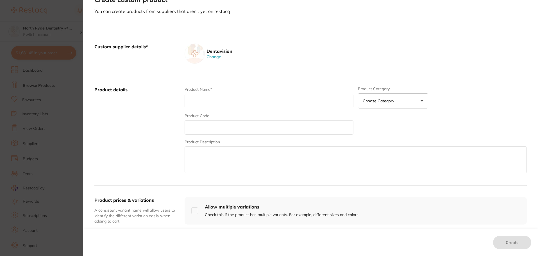
click at [196, 101] on input "text" at bounding box center [268, 101] width 169 height 14
type input "Oral B Glide Floss"
click at [393, 106] on button "Choose Category" at bounding box center [393, 100] width 70 height 15
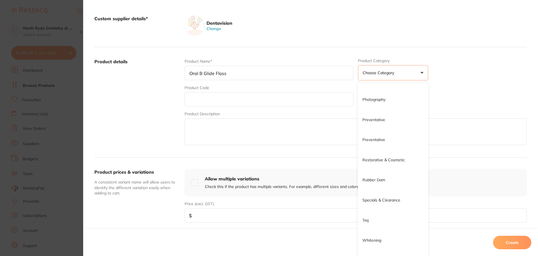
scroll to position [504, 0]
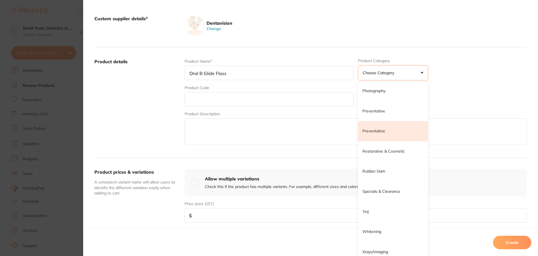
click at [377, 130] on p "Preventative" at bounding box center [373, 131] width 23 height 6
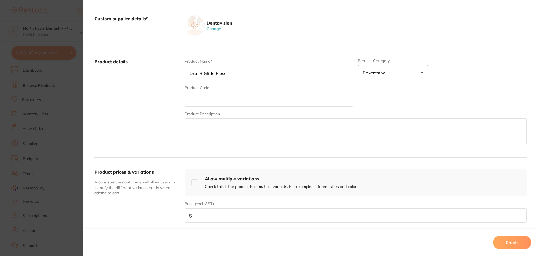
click at [220, 98] on input "text" at bounding box center [268, 99] width 169 height 14
paste input "OB82196281"
type input "OB82196281"
click at [215, 134] on textarea at bounding box center [355, 131] width 342 height 27
type textarea "Pack of 6"
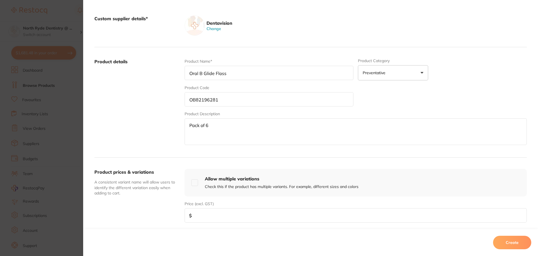
click at [227, 212] on input "number" at bounding box center [355, 215] width 342 height 14
type input "16.32"
click at [290, 131] on textarea "Pack of 6" at bounding box center [355, 131] width 342 height 27
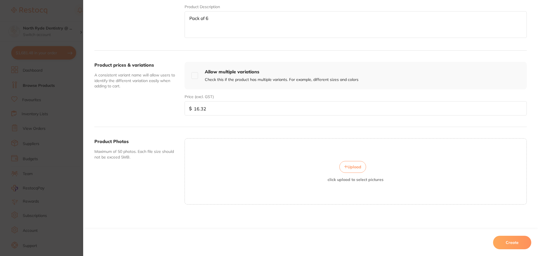
scroll to position [165, 0]
click at [360, 168] on button "Upload" at bounding box center [352, 165] width 27 height 12
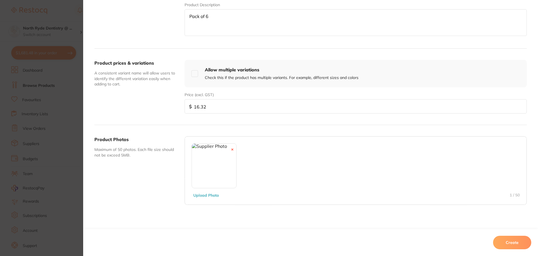
click at [508, 241] on button "Create" at bounding box center [512, 242] width 38 height 13
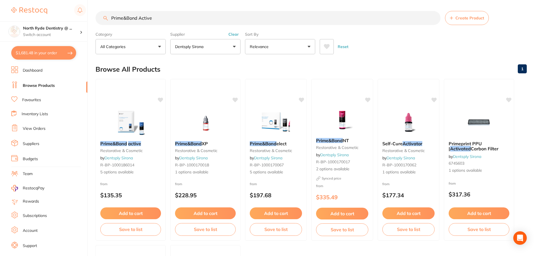
click at [236, 35] on button "Clear" at bounding box center [234, 34] width 14 height 5
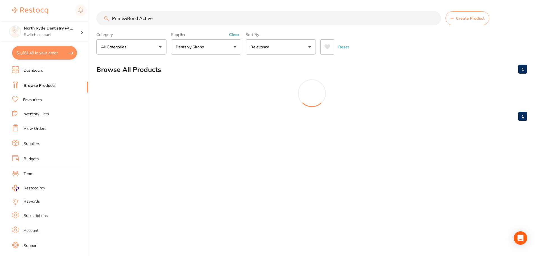
scroll to position [0, 0]
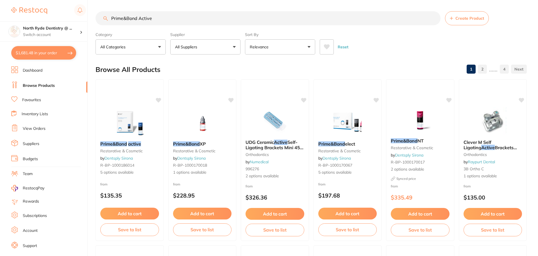
drag, startPoint x: 164, startPoint y: 20, endPoint x: 60, endPoint y: 17, distance: 104.8
click at [60, 17] on div "$1,681.48 North Ryde Dentistry @ ... Switch account North Ryde Dentistry @ [GEO…" at bounding box center [269, 128] width 538 height 256
type input "oral b floss"
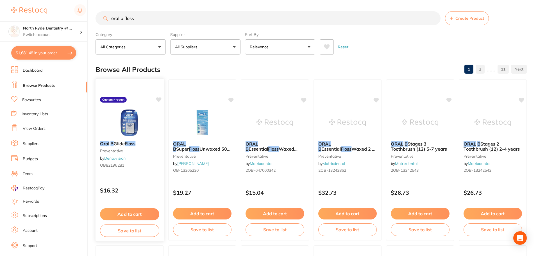
click at [159, 99] on icon at bounding box center [158, 99] width 5 height 5
click at [137, 212] on button "Add to cart" at bounding box center [129, 214] width 59 height 12
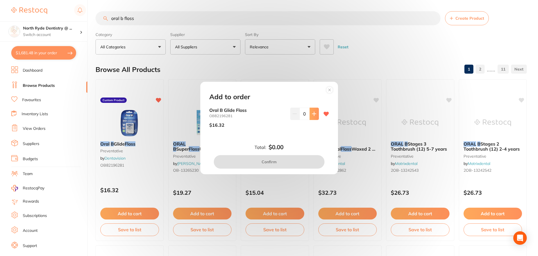
click at [316, 115] on button at bounding box center [313, 114] width 9 height 12
type input "1"
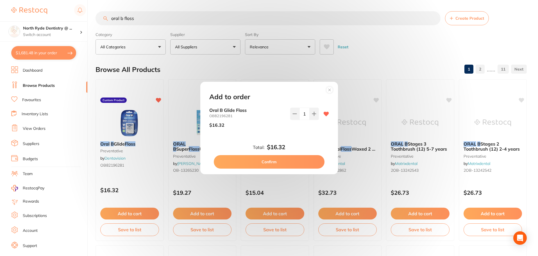
click at [289, 162] on button "Confirm" at bounding box center [269, 161] width 111 height 13
checkbox input "false"
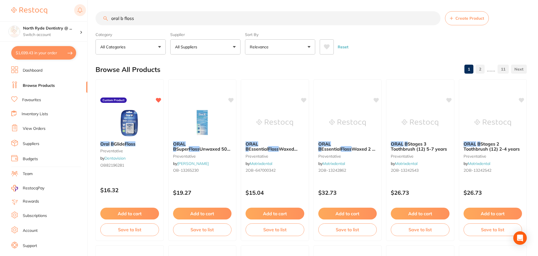
drag, startPoint x: 160, startPoint y: 19, endPoint x: 83, endPoint y: 17, distance: 77.2
click at [83, 17] on div "$1,699.43 North Ryde Dentistry @ ... Switch account North Ryde Dentistry @ [GEO…" at bounding box center [269, 128] width 538 height 256
type input "tempsmart"
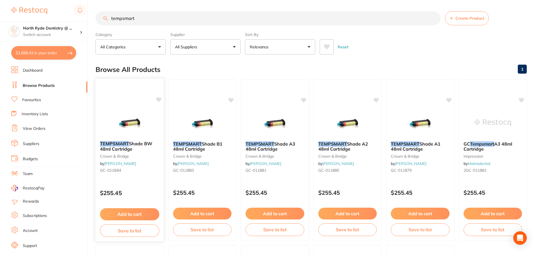
click at [147, 214] on button "Add to cart" at bounding box center [129, 214] width 59 height 12
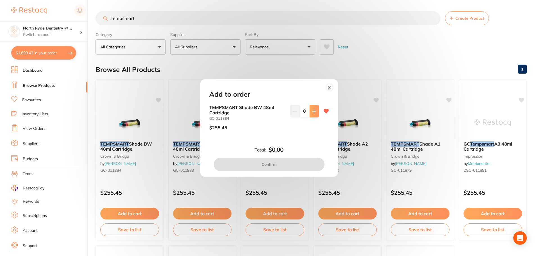
click at [314, 111] on icon at bounding box center [314, 111] width 4 height 4
type input "1"
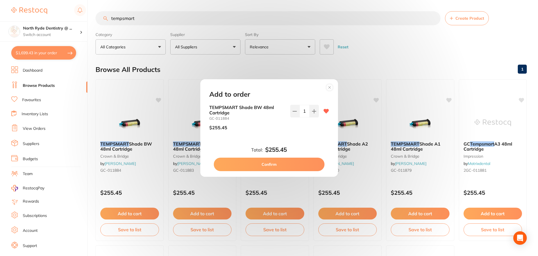
click at [288, 160] on button "Confirm" at bounding box center [269, 164] width 111 height 13
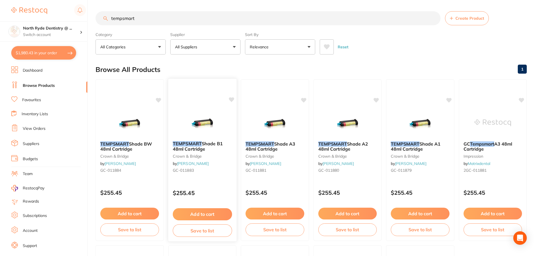
click at [204, 215] on button "Add to cart" at bounding box center [201, 214] width 59 height 12
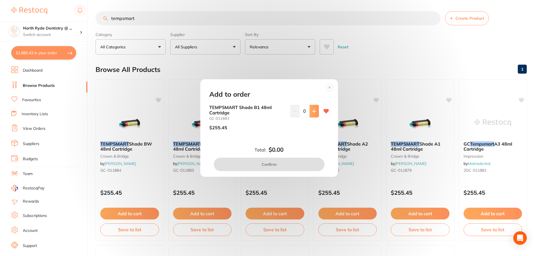
click at [314, 111] on icon at bounding box center [314, 111] width 4 height 4
type input "1"
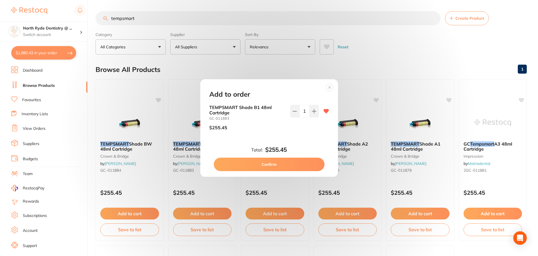
click at [293, 160] on button "Confirm" at bounding box center [269, 164] width 111 height 13
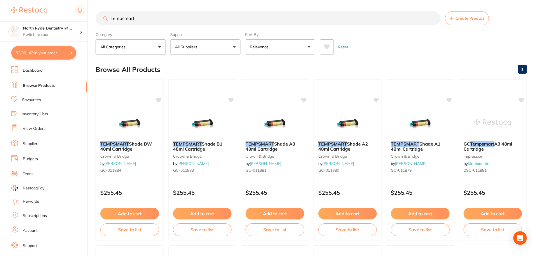
click at [51, 51] on button "$2,261.42 in your order" at bounding box center [43, 52] width 65 height 13
checkbox input "true"
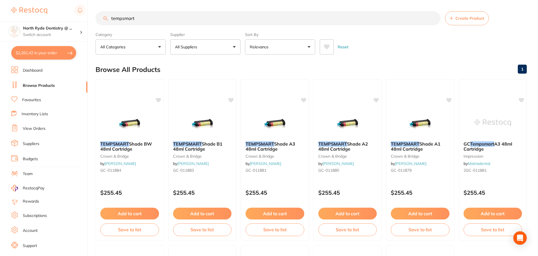
checkbox input "true"
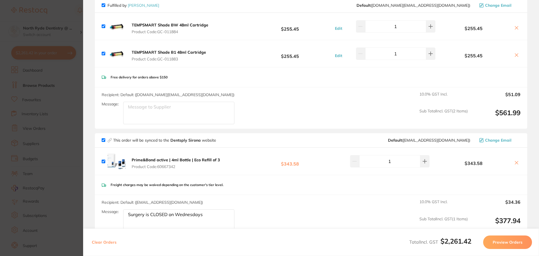
scroll to position [168, 0]
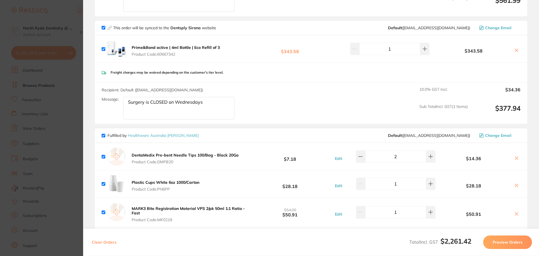
drag, startPoint x: 207, startPoint y: 106, endPoint x: 53, endPoint y: 100, distance: 154.3
click at [53, 100] on section "Update RRP Set your pre negotiated price for this item. Item Agreed RRP (excl. …" at bounding box center [269, 128] width 539 height 256
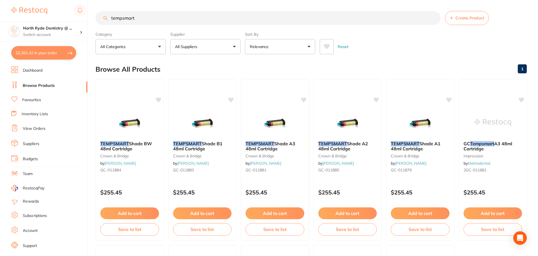
click at [56, 53] on button "$2,261.42 in your order" at bounding box center [43, 52] width 65 height 13
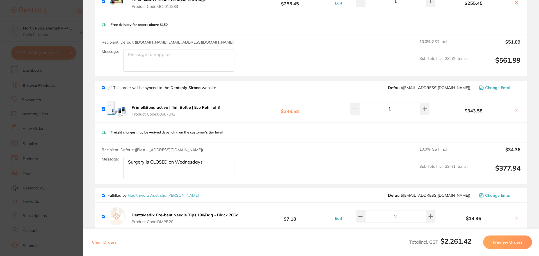
scroll to position [112, 0]
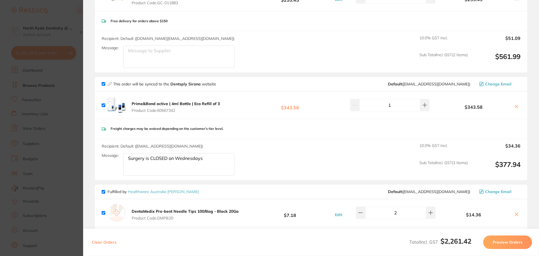
click at [148, 52] on textarea "Message:" at bounding box center [178, 56] width 111 height 22
paste textarea "Surgery is CLOSED on Wednesdays"
type textarea "Surgery is CLOSED on Wednesdays"
